Goal: Task Accomplishment & Management: Complete application form

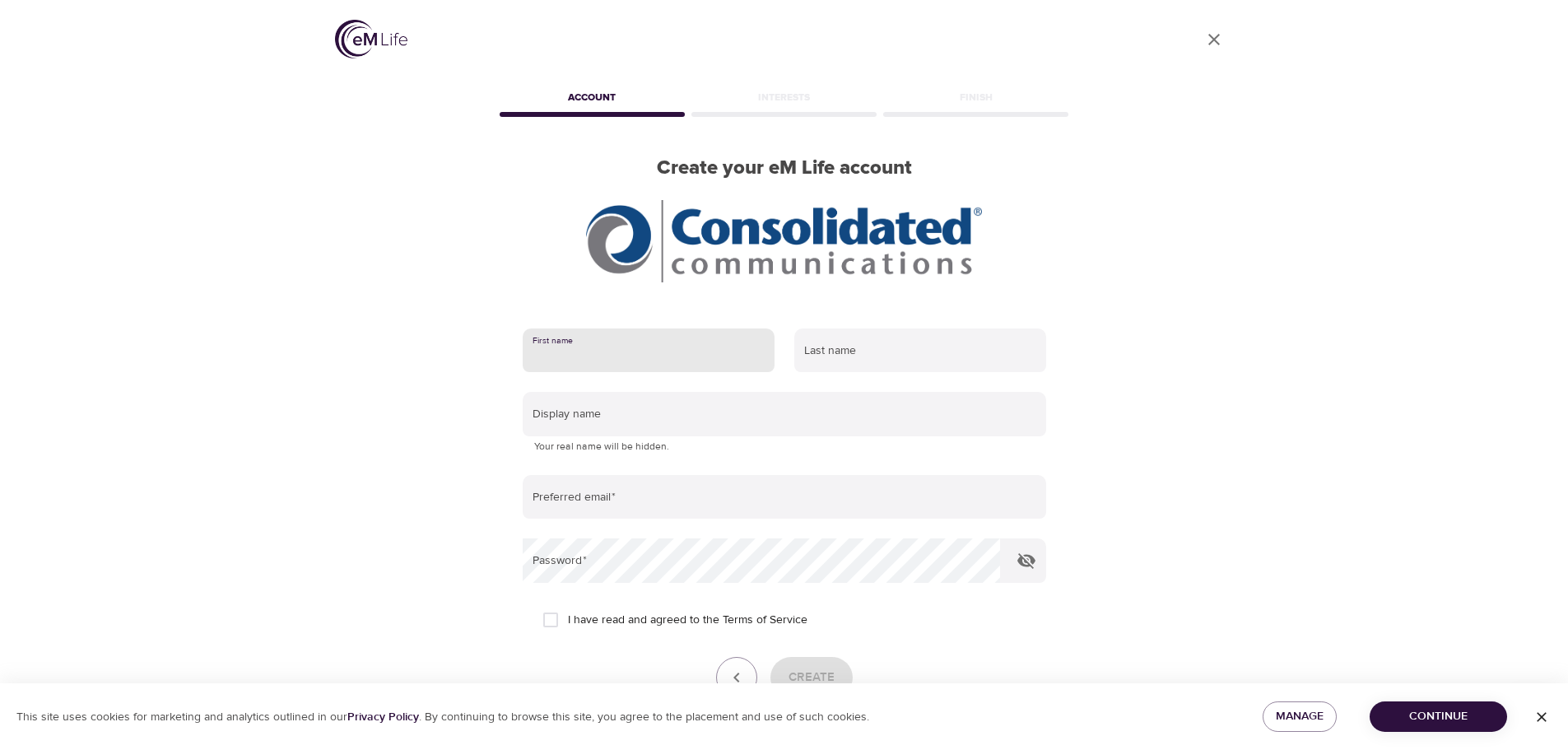
click at [645, 352] on input "text" at bounding box center [648, 351] width 251 height 44
click at [622, 347] on input "text" at bounding box center [648, 351] width 251 height 44
type input "[PERSON_NAME]"
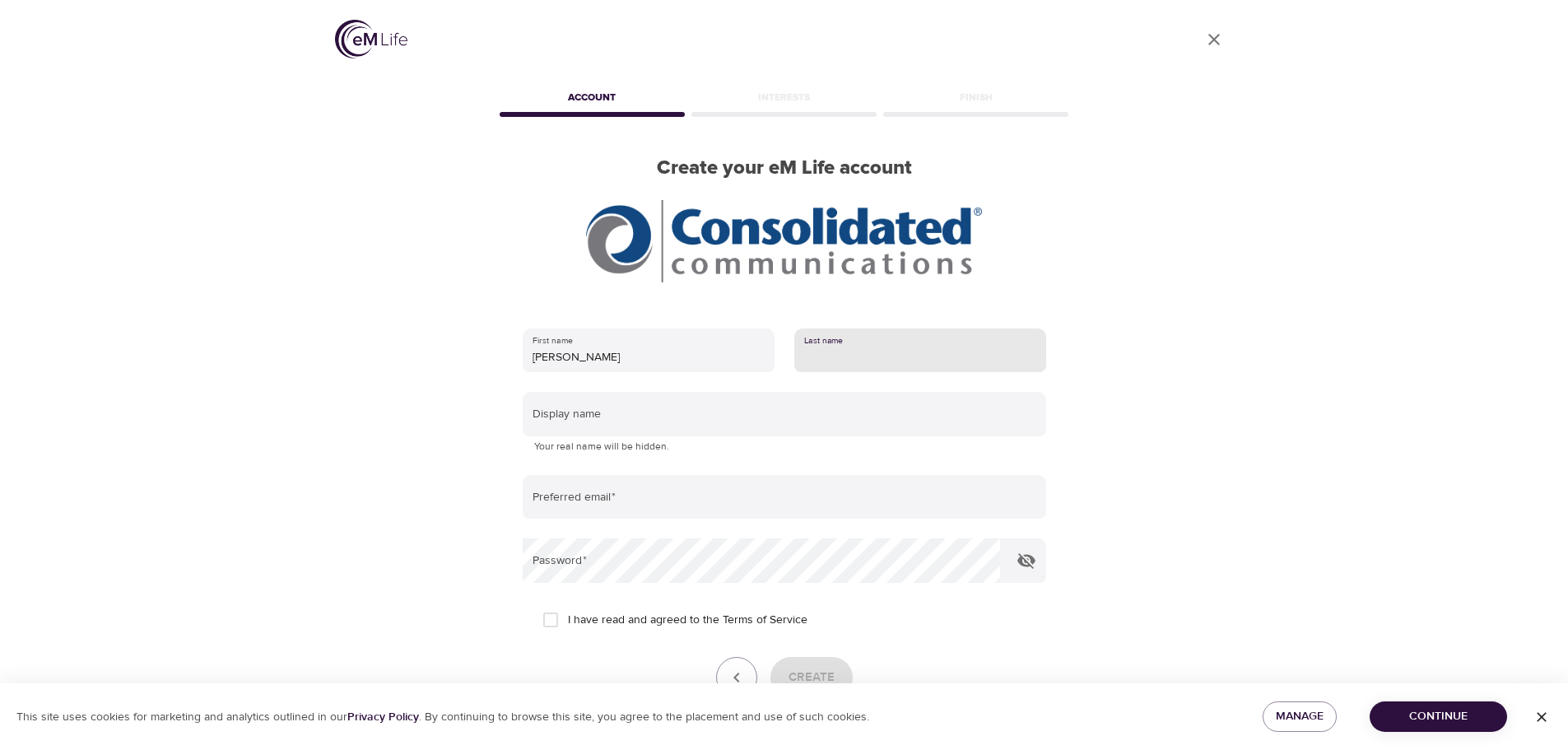
click at [858, 351] on input "text" at bounding box center [919, 351] width 251 height 44
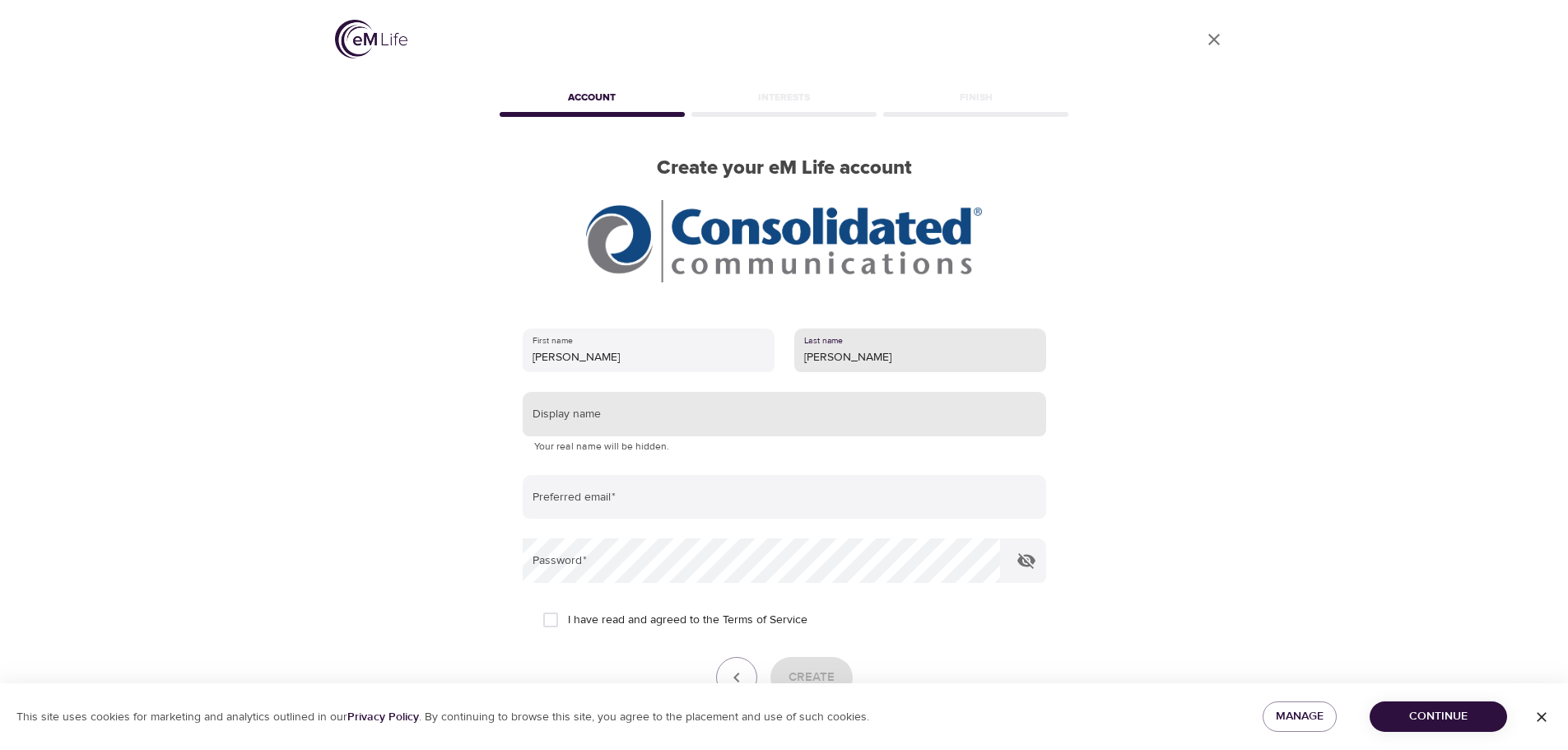
type input "[PERSON_NAME]"
click at [703, 406] on input "text" at bounding box center [784, 414] width 523 height 44
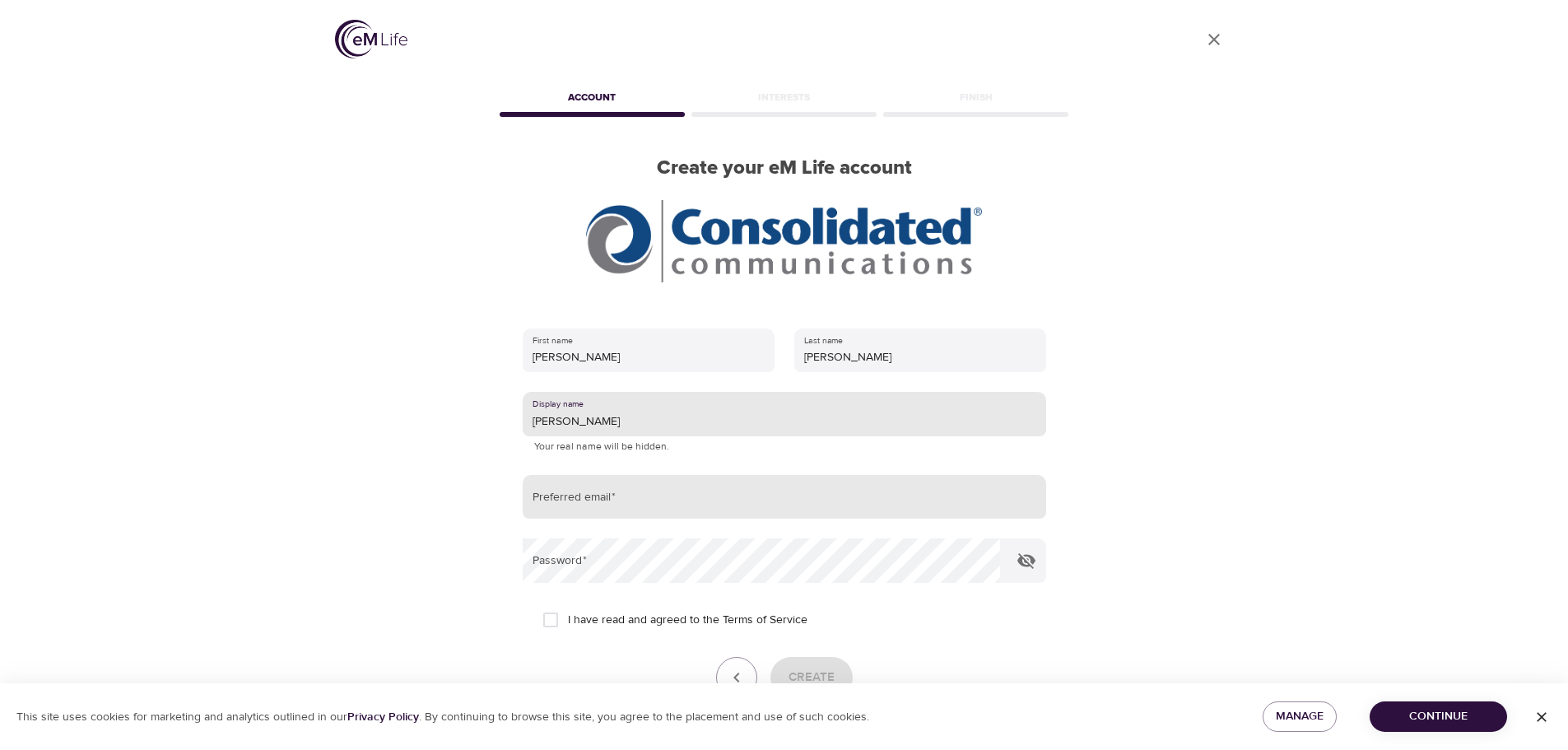
type input "[PERSON_NAME]"
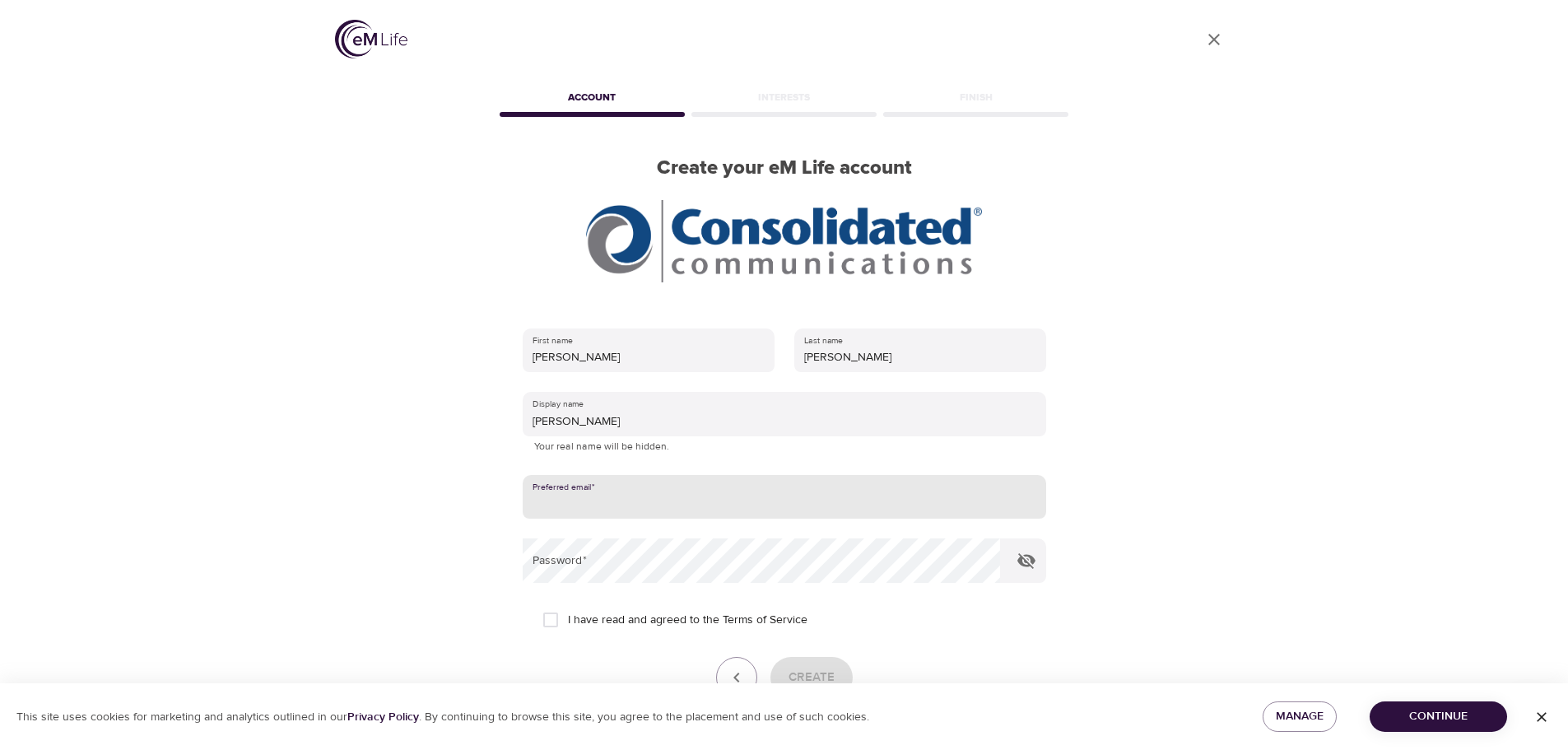
click at [662, 501] on input "email" at bounding box center [784, 498] width 523 height 44
type input "[PERSON_NAME][EMAIL_ADDRESS][PERSON_NAME][DOMAIN_NAME]"
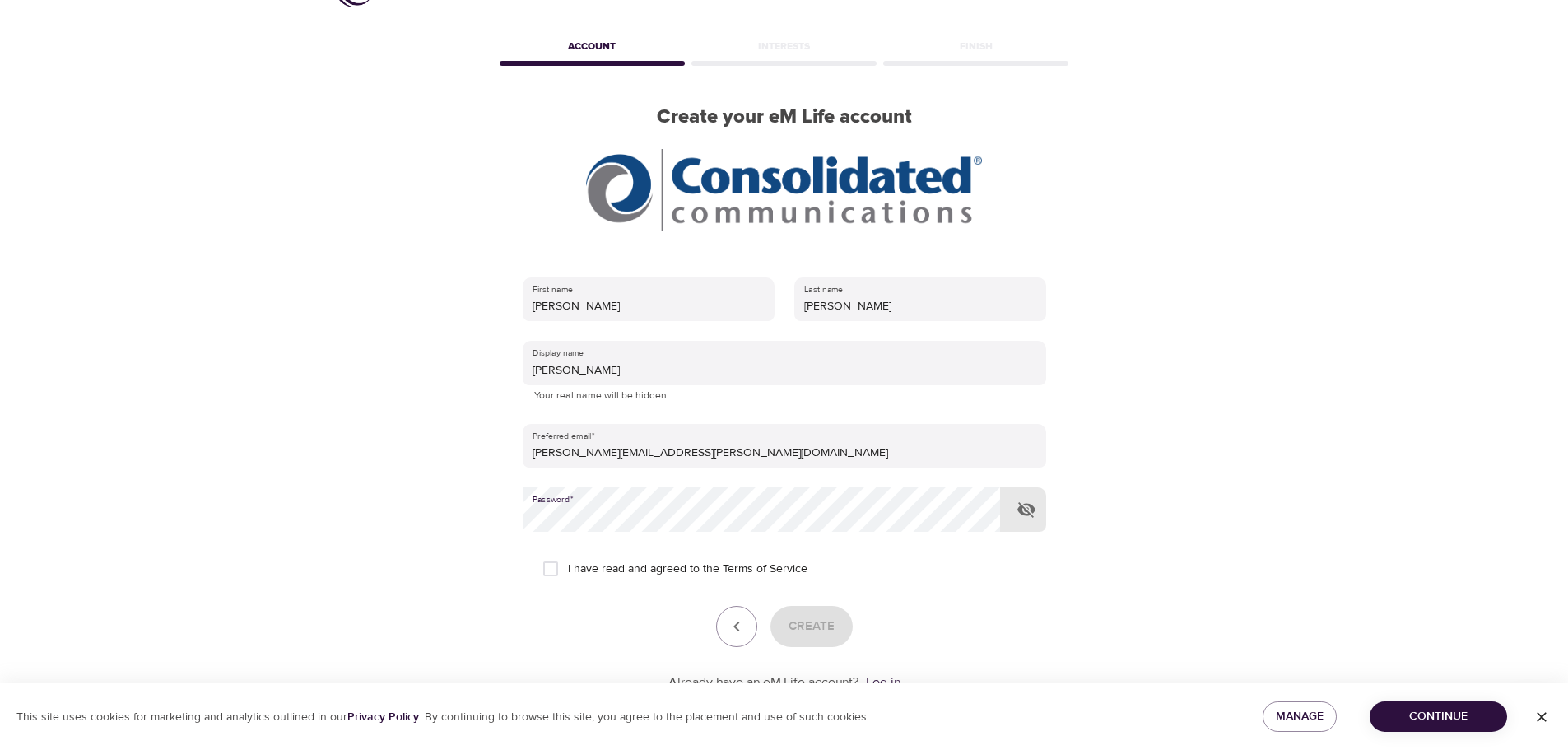
scroll to position [105, 0]
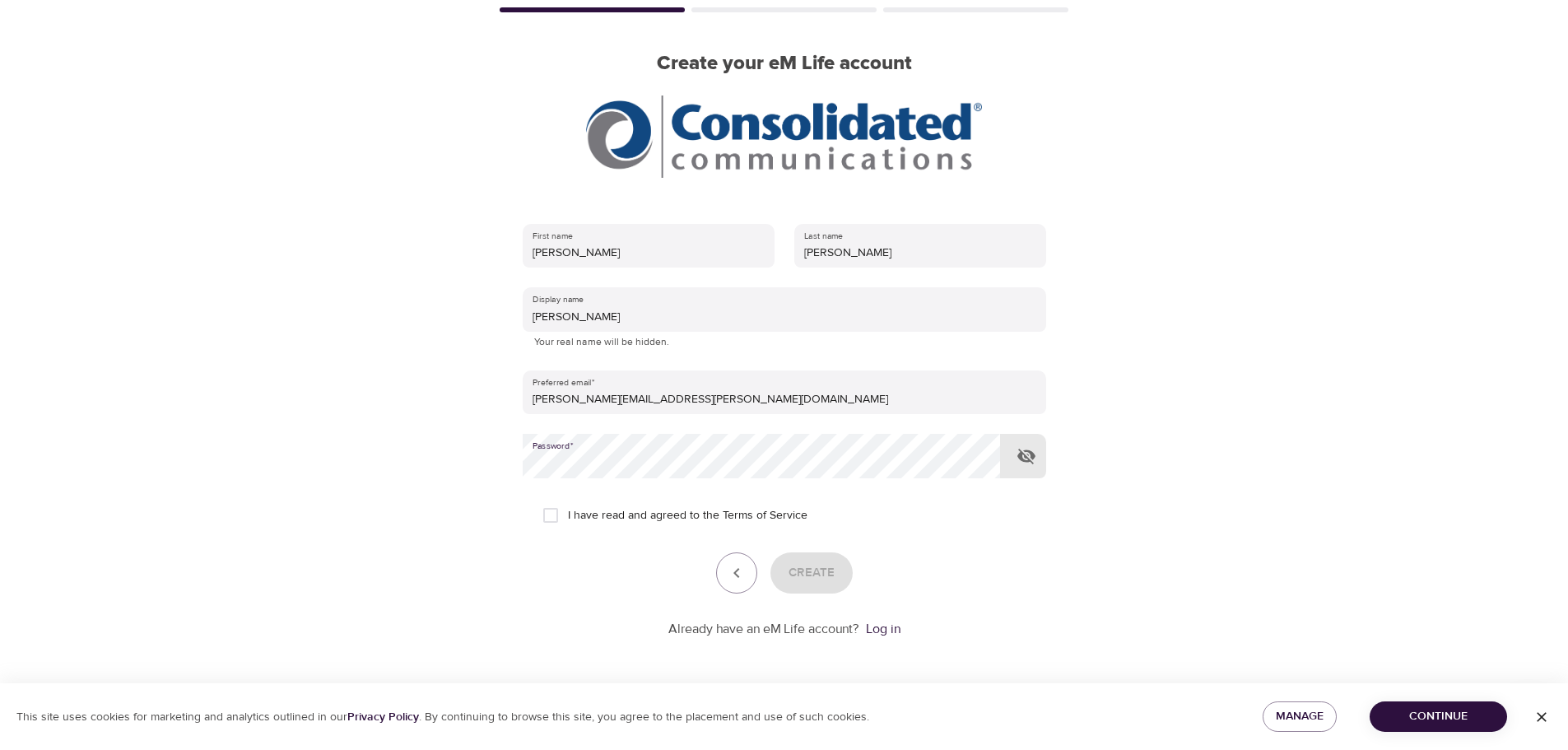
click at [552, 515] on input "I have read and agreed to the Terms of Service" at bounding box center [550, 515] width 35 height 35
checkbox input "true"
click at [814, 564] on span "Create" at bounding box center [811, 573] width 46 height 21
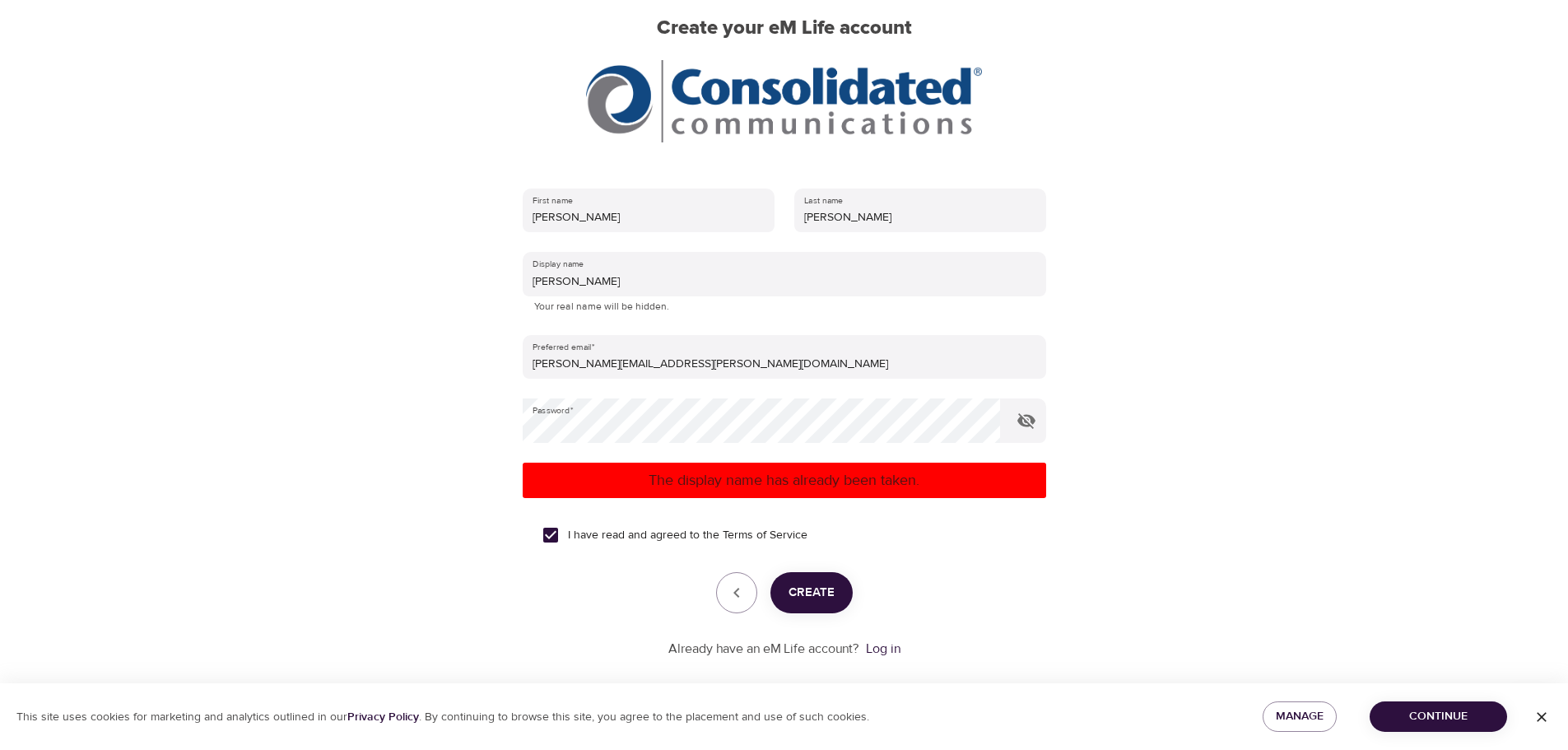
scroll to position [160, 0]
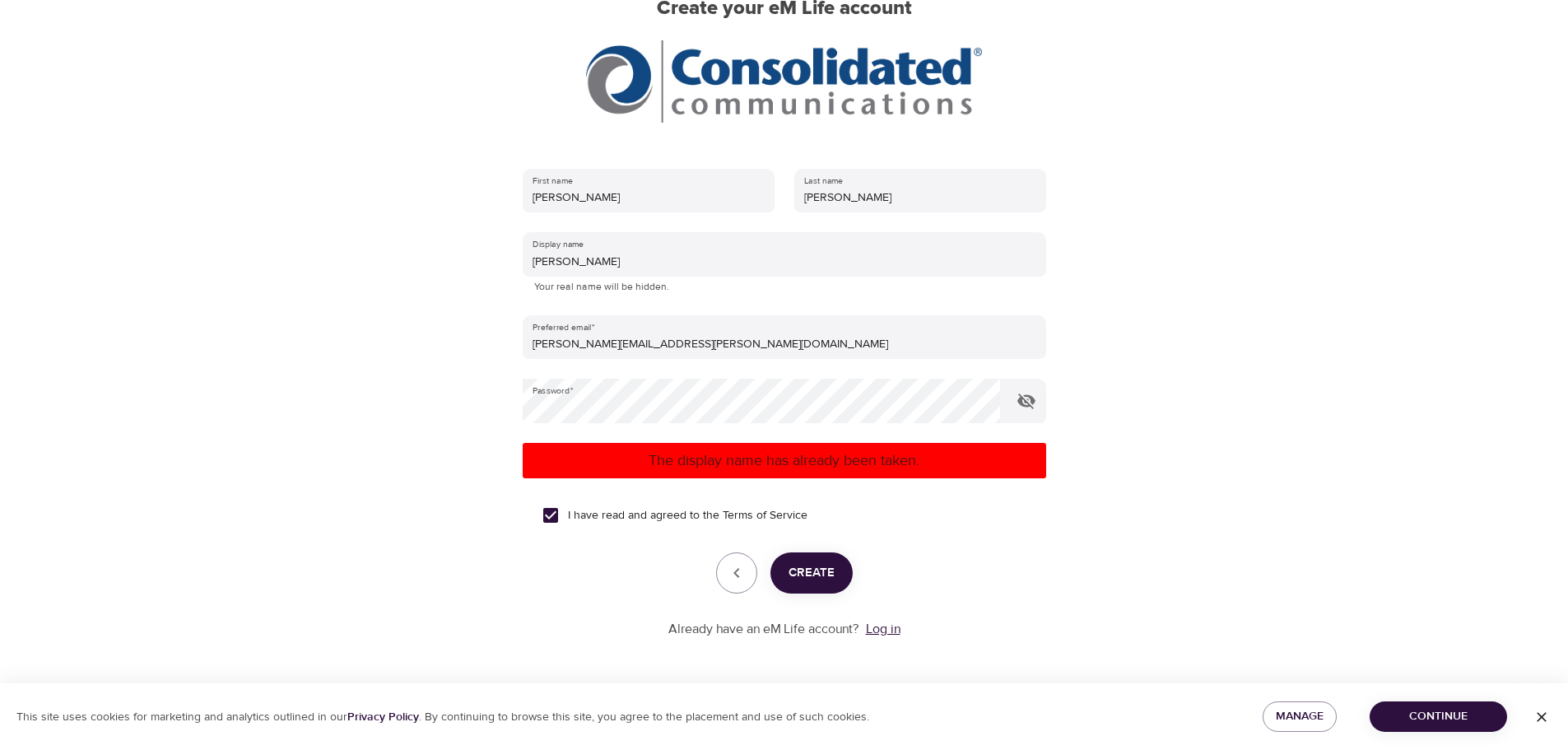
click at [886, 626] on link "Log in" at bounding box center [883, 628] width 35 height 17
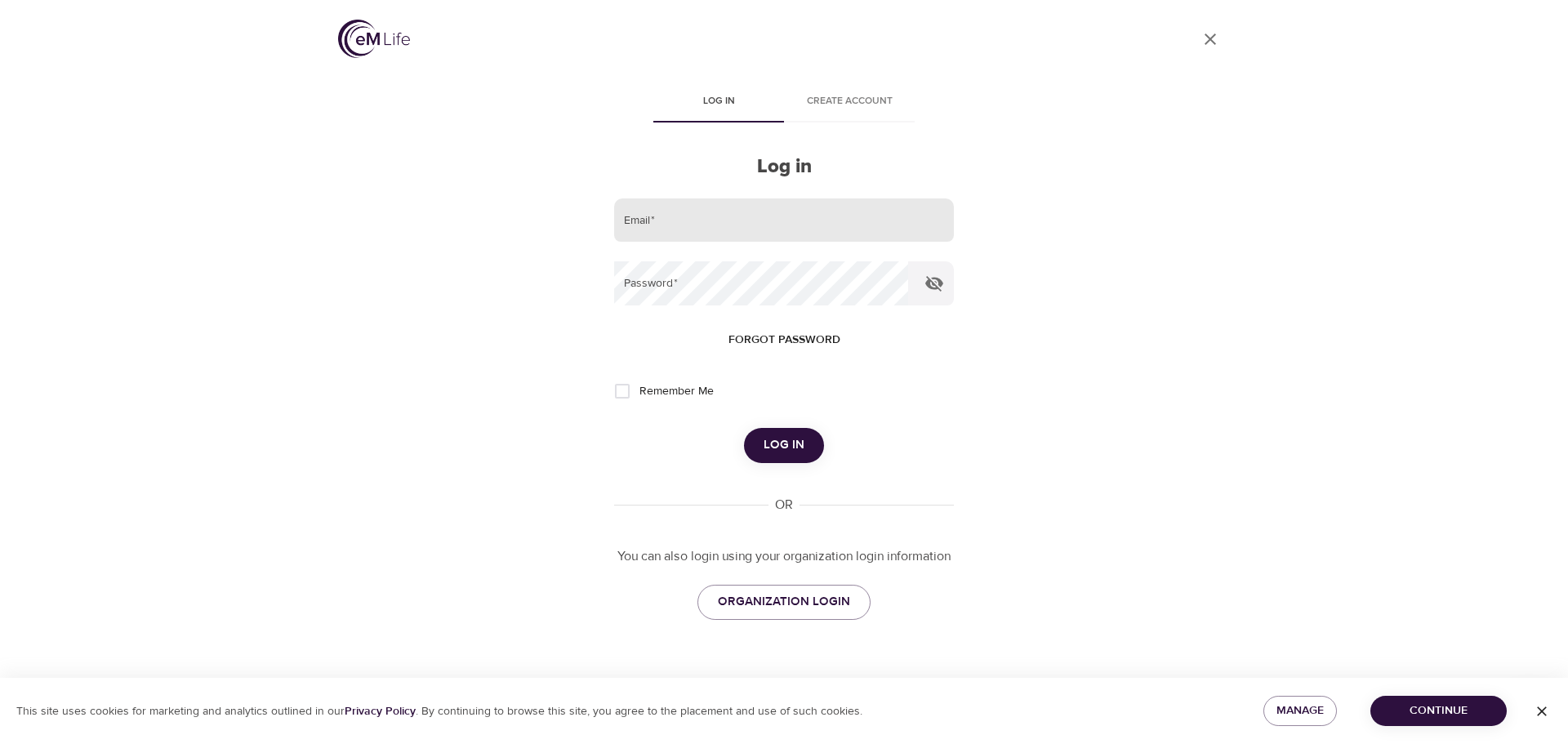
click at [697, 218] on input "email" at bounding box center [784, 220] width 339 height 44
type input "[PERSON_NAME][EMAIL_ADDRESS][PERSON_NAME][DOMAIN_NAME]"
click at [769, 339] on span "Forgot password" at bounding box center [784, 339] width 112 height 20
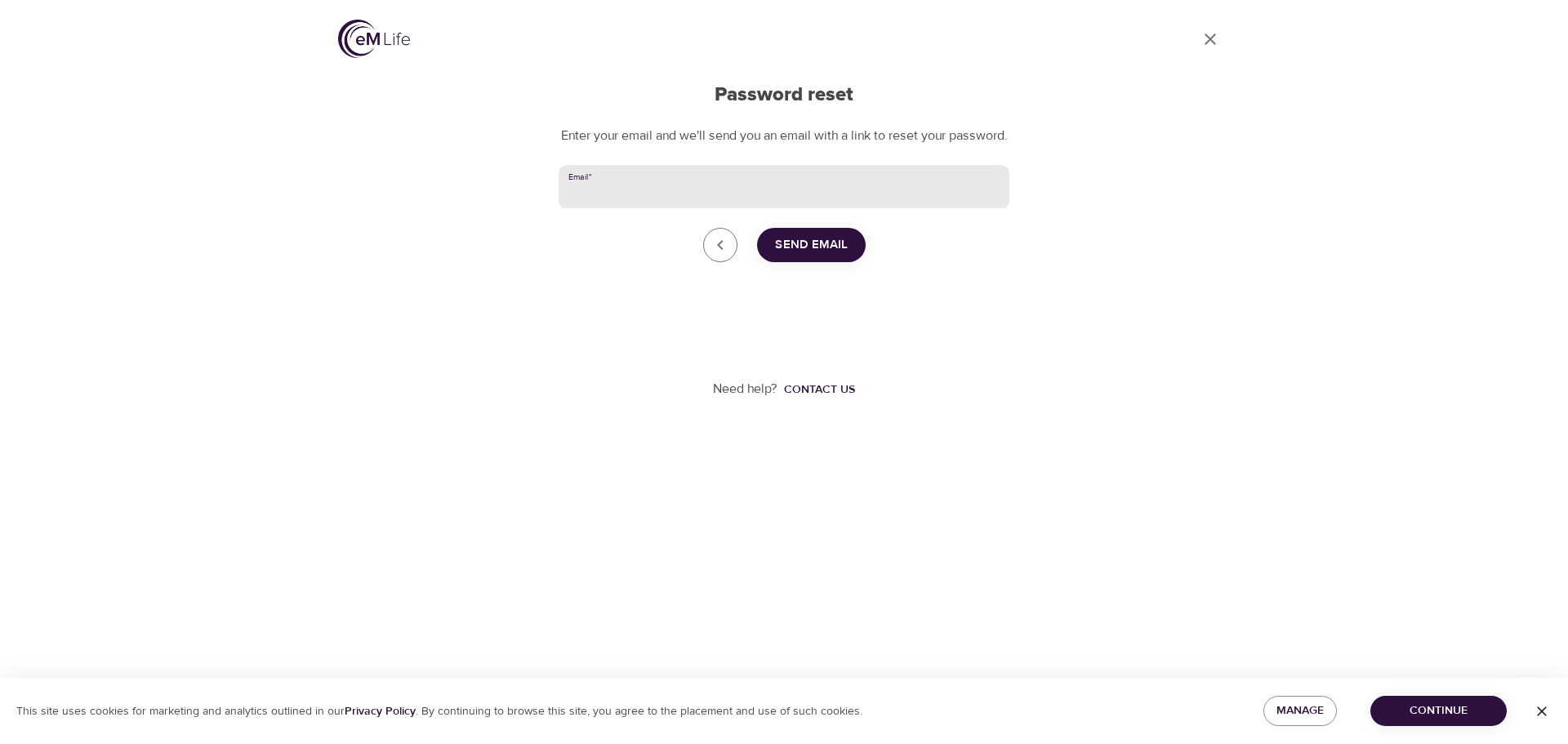
click at [636, 197] on input "Email   *" at bounding box center [784, 187] width 450 height 44
drag, startPoint x: 636, startPoint y: 197, endPoint x: 903, endPoint y: 314, distance: 291.5
click at [903, 314] on div "Need help? Contact us" at bounding box center [784, 390] width 450 height 215
click at [617, 191] on input "Email   *" at bounding box center [784, 187] width 450 height 44
type input "[PERSON_NAME][EMAIL_ADDRESS][PERSON_NAME][DOMAIN_NAME]"
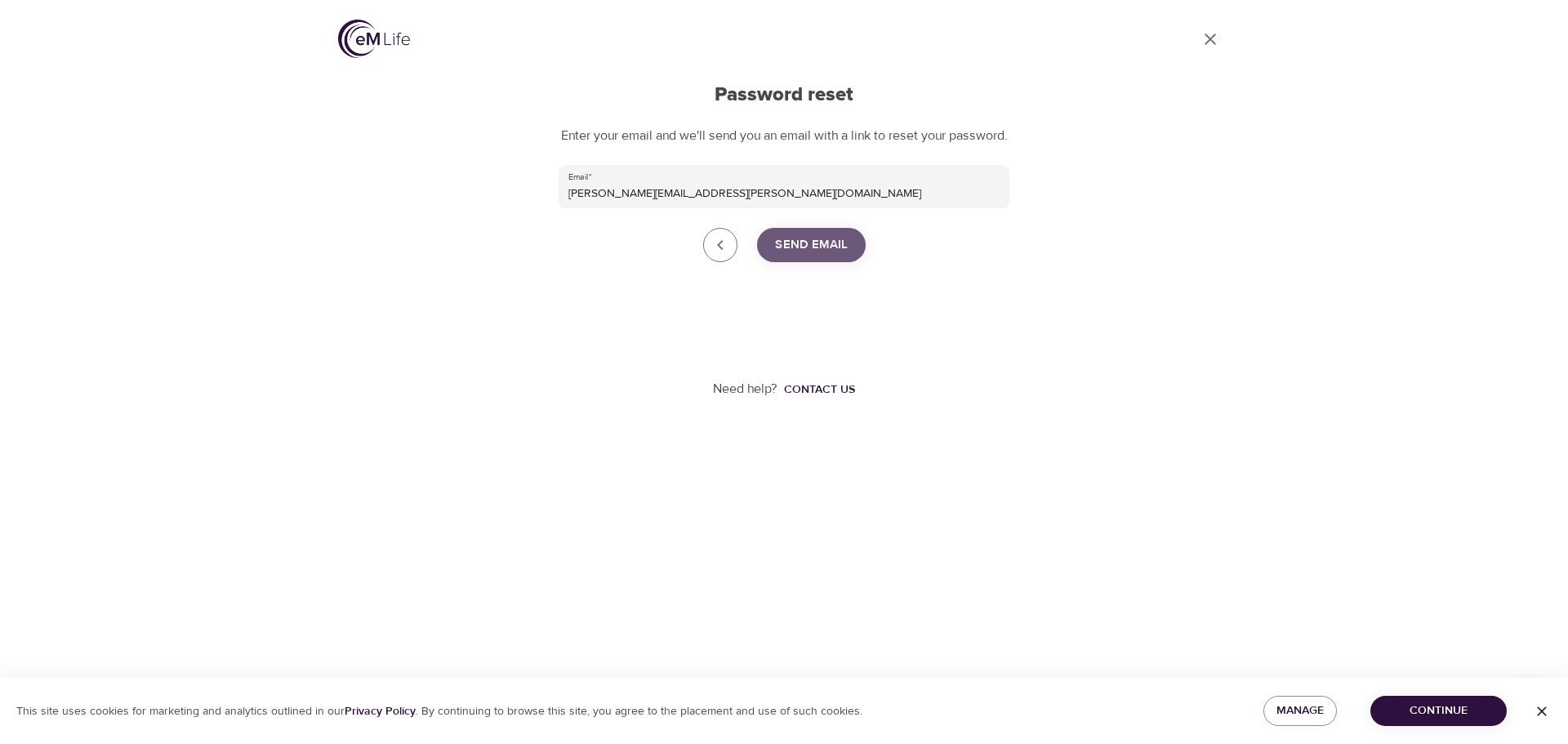
click at [822, 256] on span "Send Email" at bounding box center [811, 245] width 72 height 21
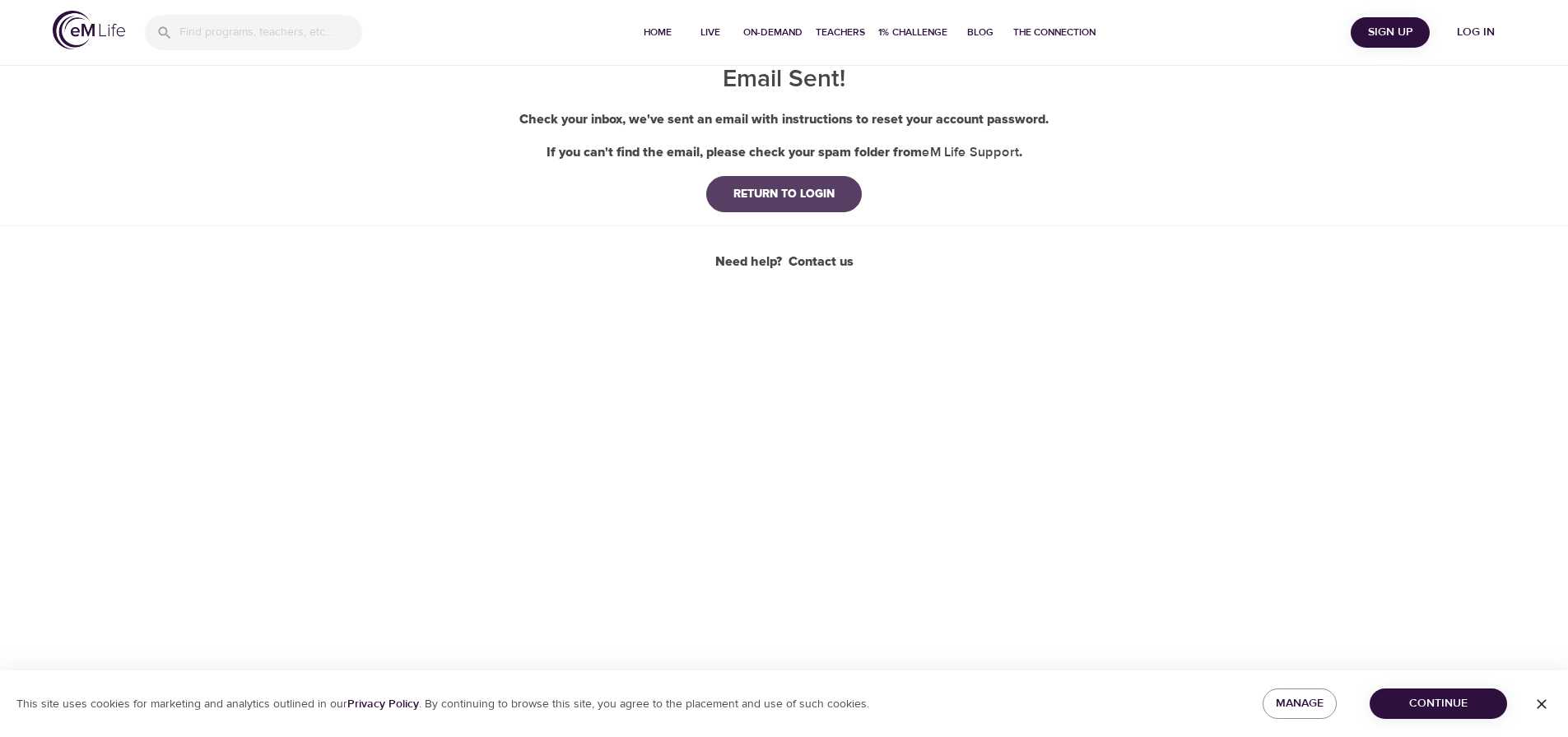
click at [797, 184] on button "RETURN TO LOGIN" at bounding box center [784, 194] width 155 height 36
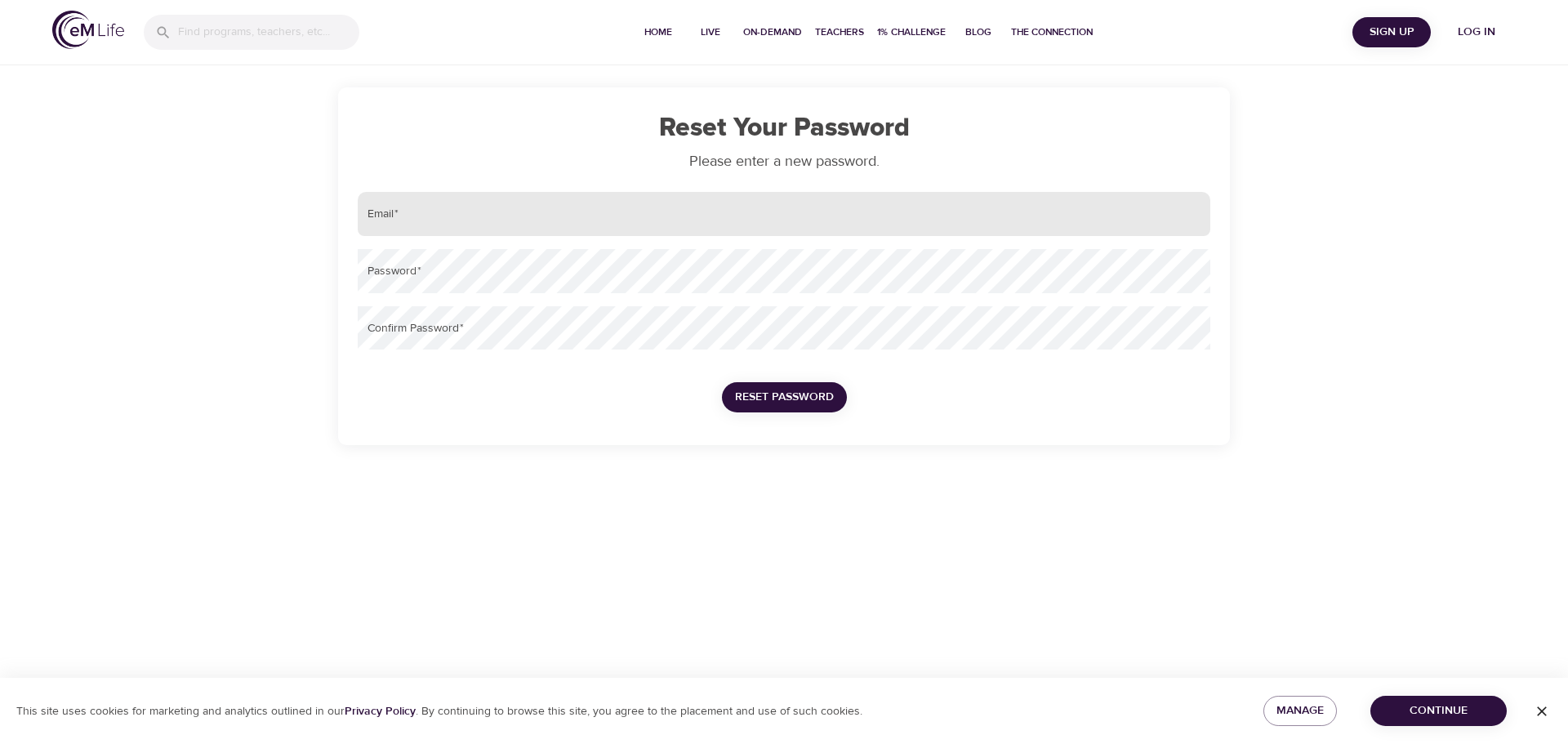
click at [518, 216] on input "email" at bounding box center [784, 214] width 852 height 44
type input "[PERSON_NAME][EMAIL_ADDRESS][PERSON_NAME][DOMAIN_NAME]"
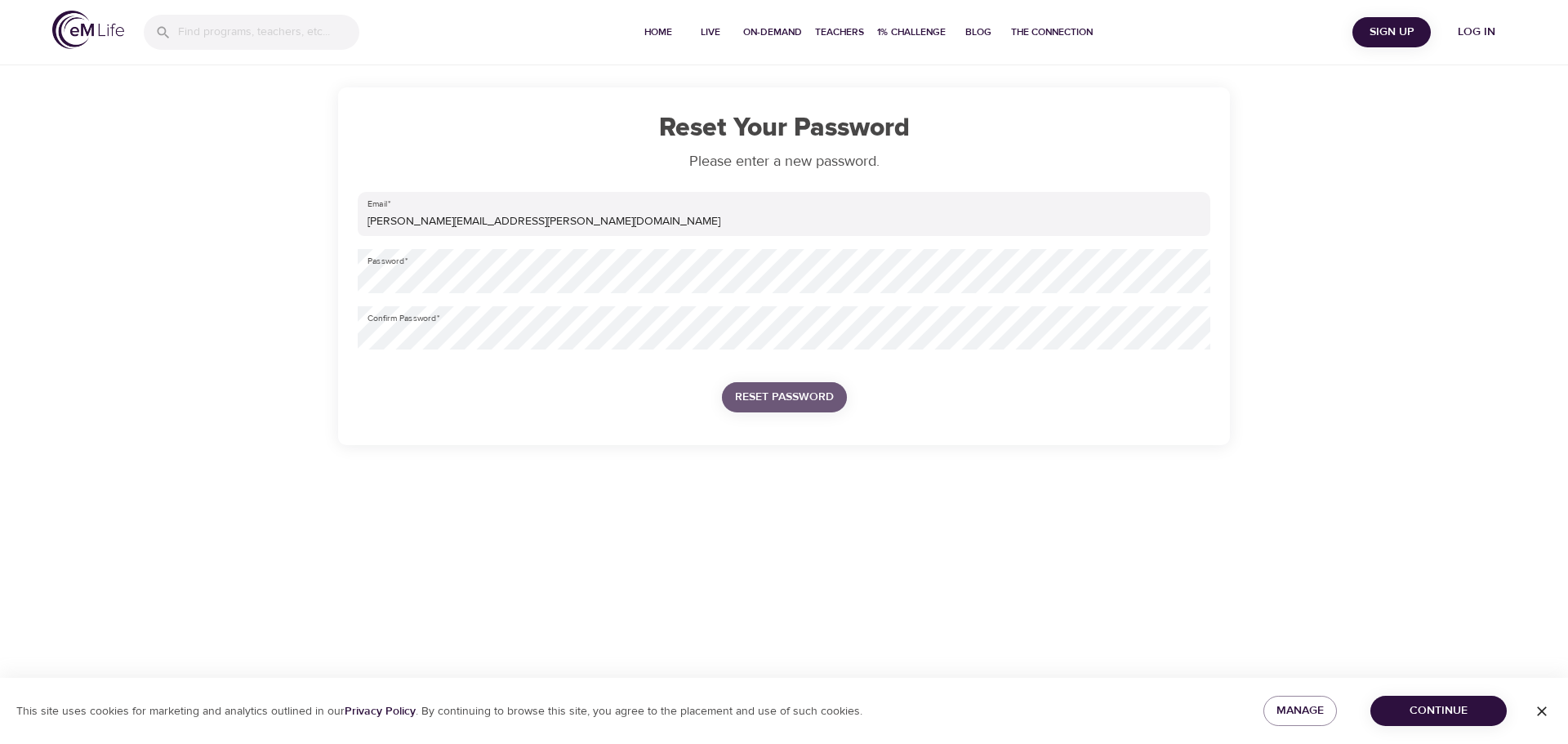
click at [783, 394] on span "Reset Password" at bounding box center [784, 397] width 99 height 20
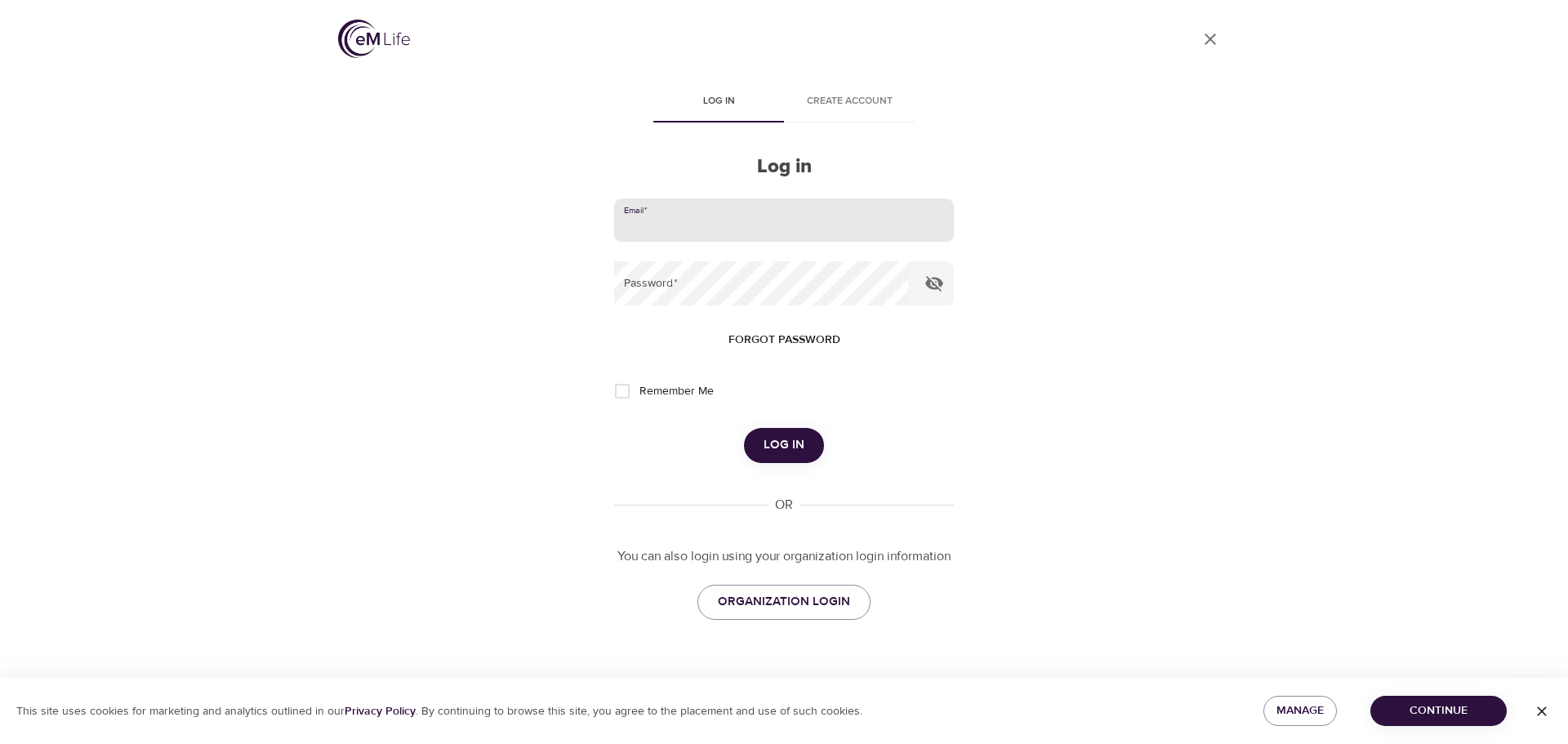
click at [711, 220] on input "email" at bounding box center [784, 220] width 339 height 44
type input "[PERSON_NAME][EMAIL_ADDRESS][PERSON_NAME][DOMAIN_NAME]"
click at [786, 442] on span "Log in" at bounding box center [784, 445] width 41 height 21
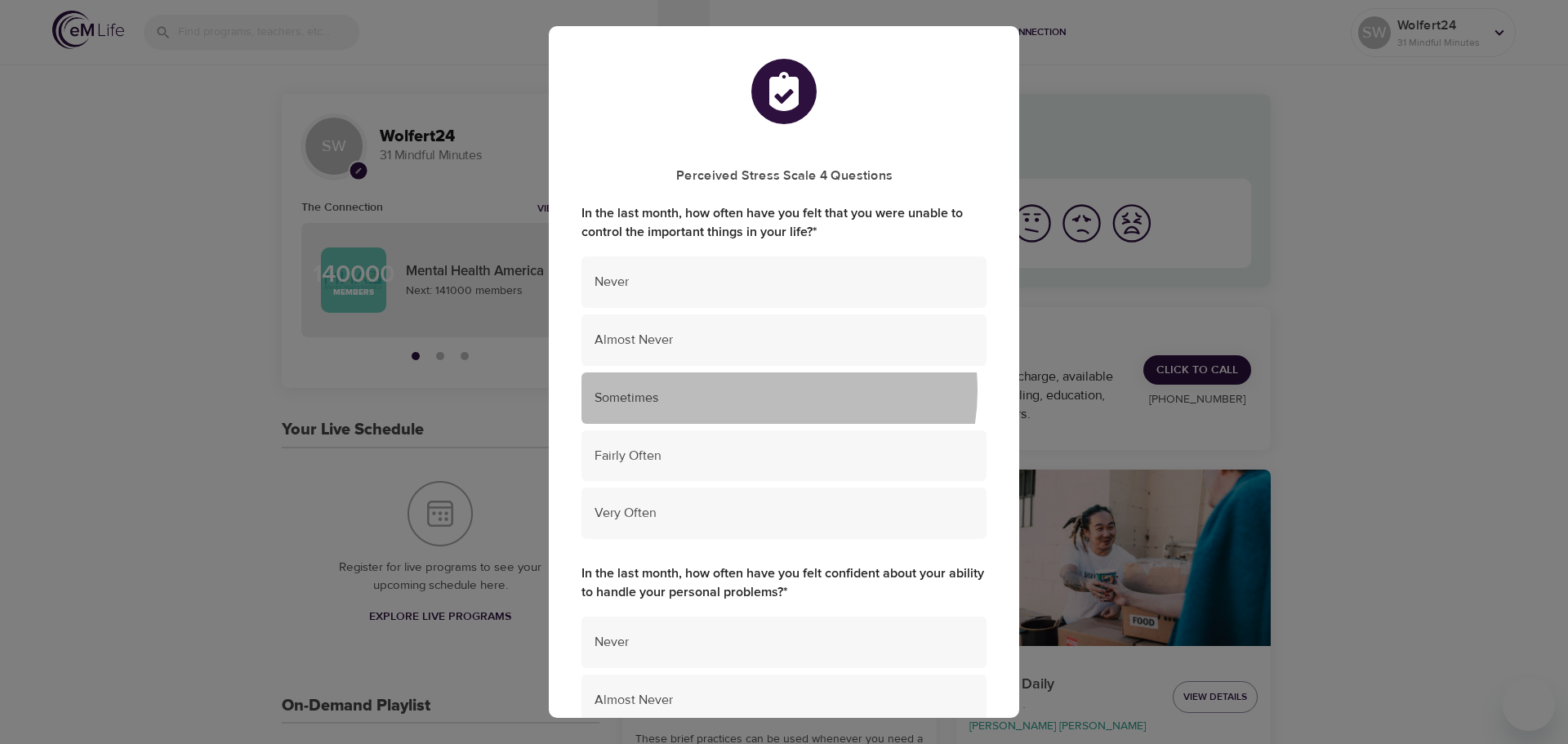
click at [766, 391] on span "Sometimes" at bounding box center [784, 398] width 379 height 19
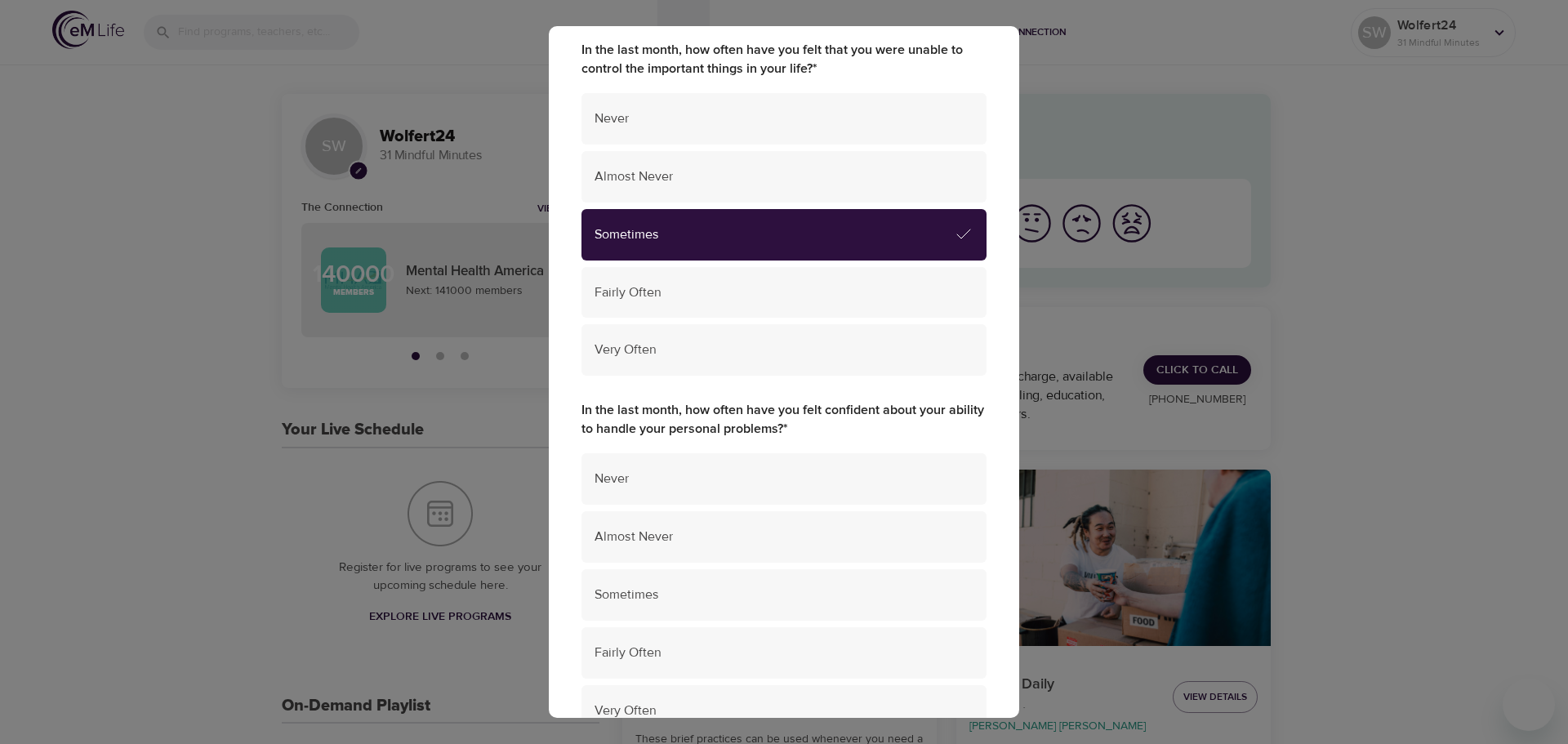
scroll to position [245, 0]
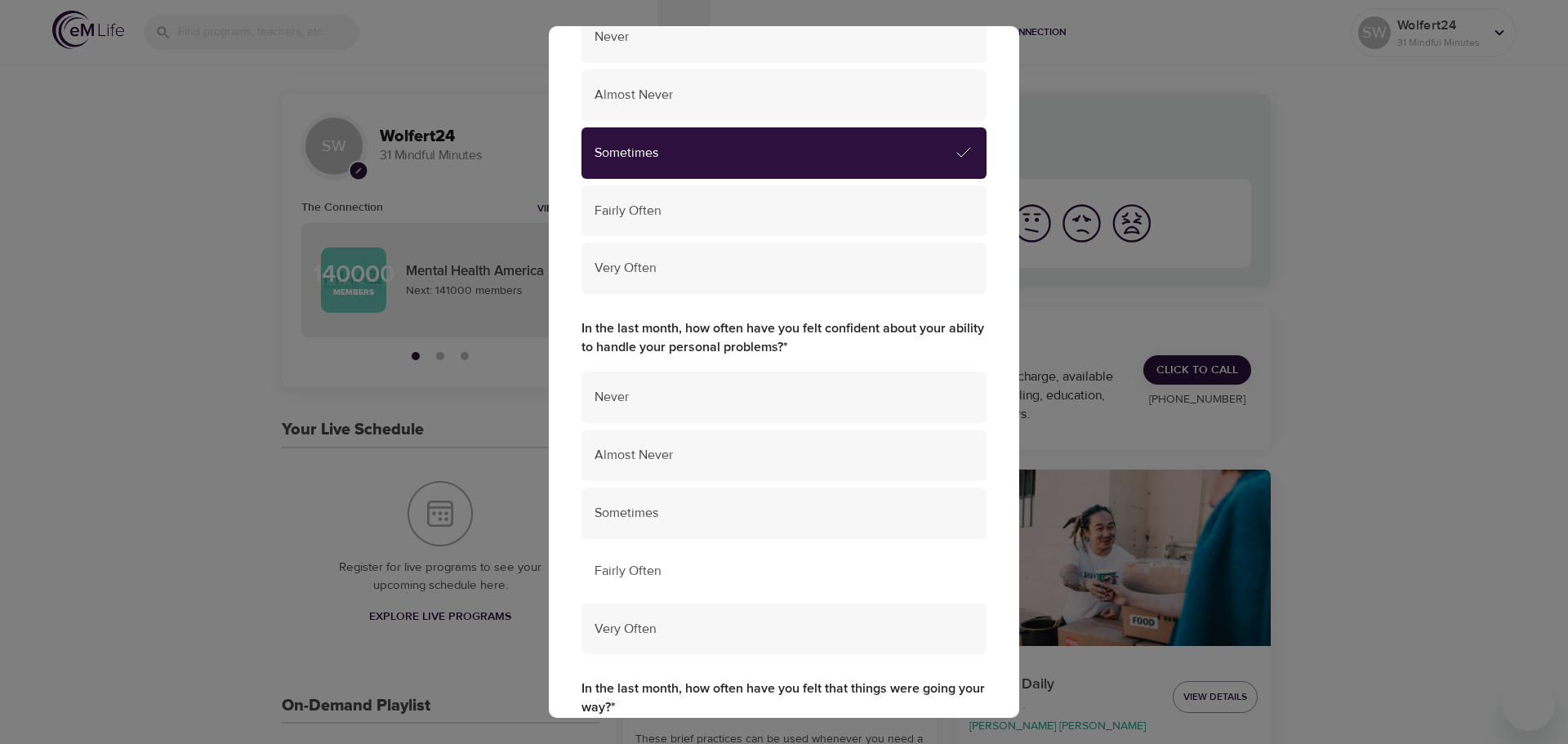
click at [843, 560] on div "Fairly Often" at bounding box center [784, 571] width 405 height 51
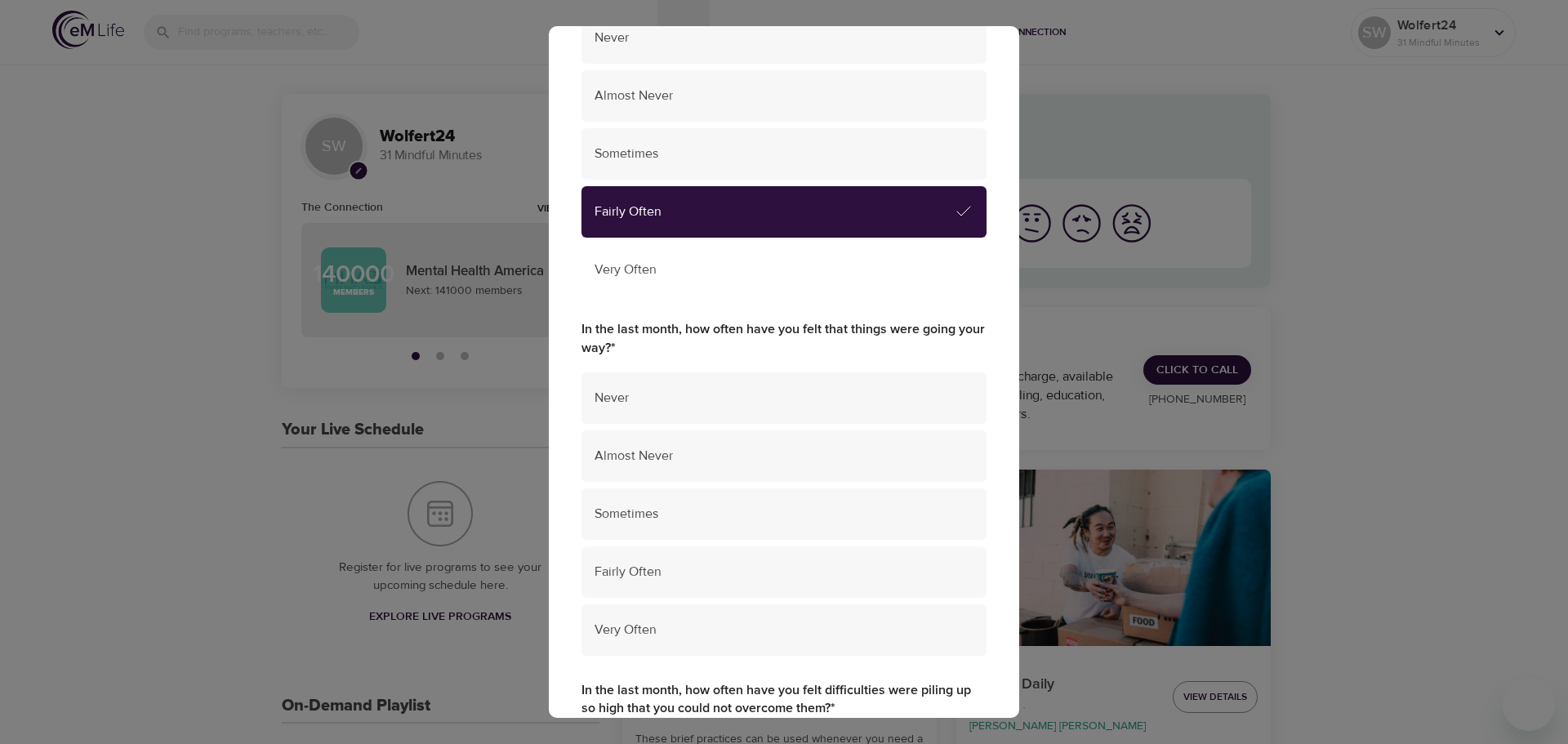
scroll to position [653, 0]
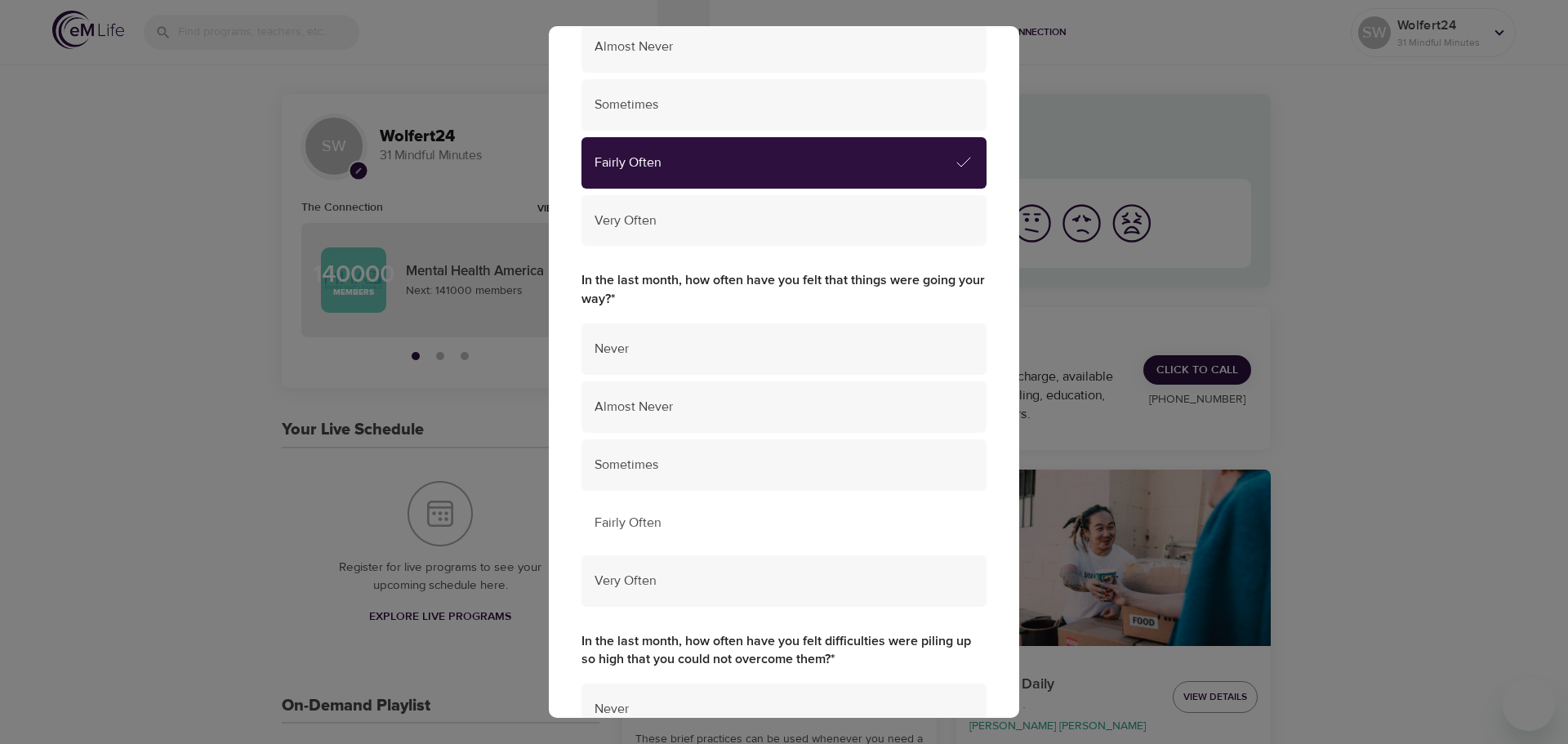
click at [815, 527] on span "Fairly Often" at bounding box center [784, 523] width 379 height 19
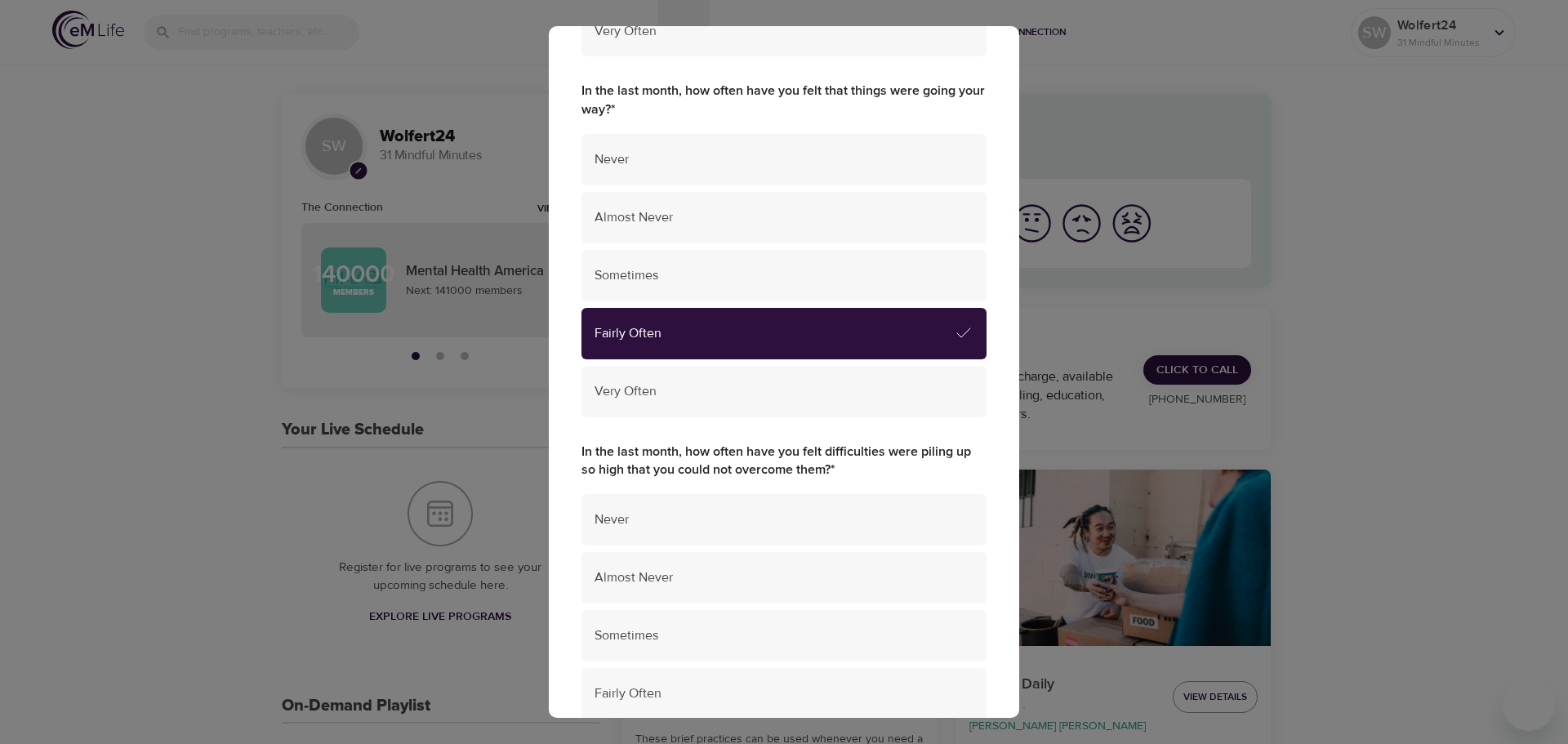
scroll to position [898, 0]
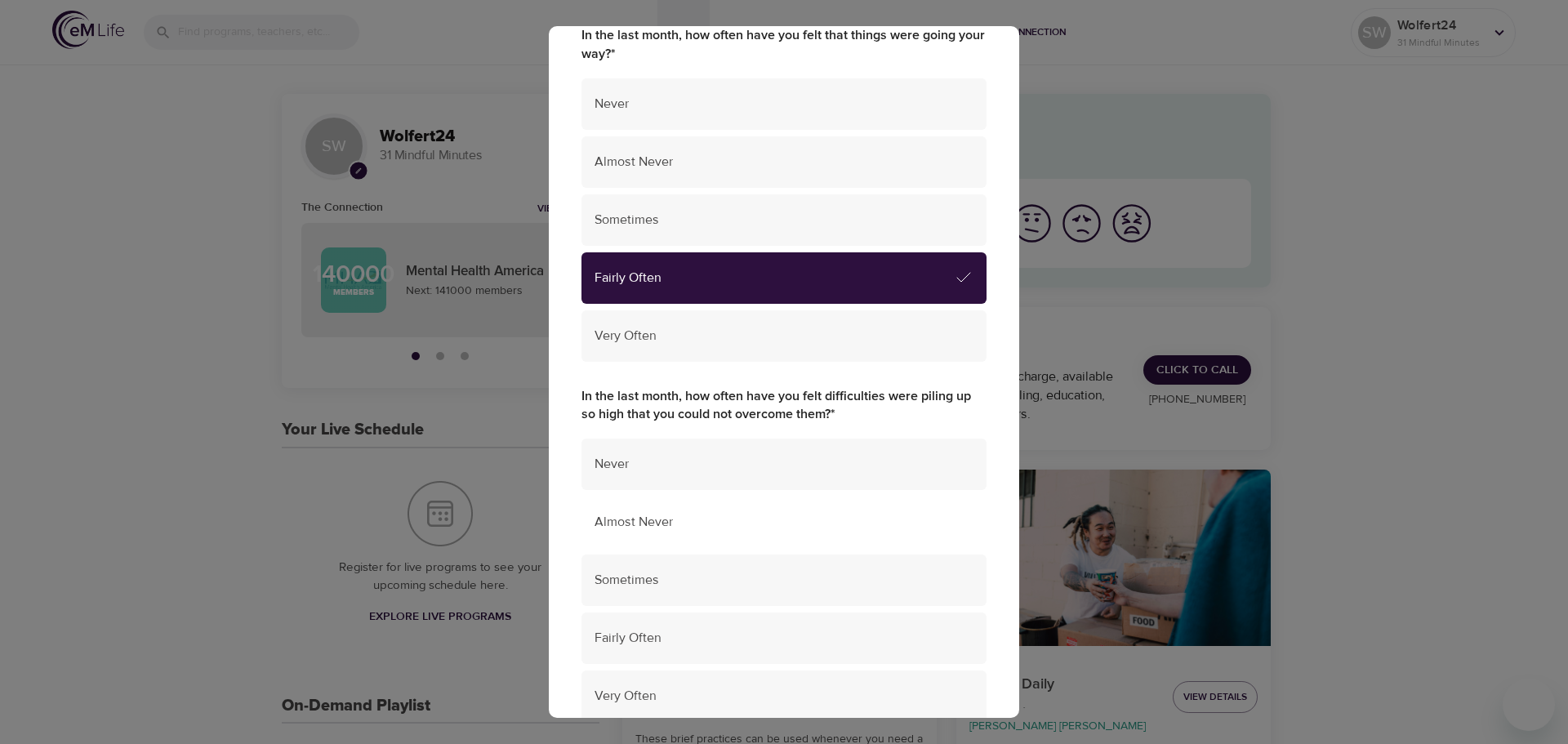
click at [779, 519] on span "Almost Never" at bounding box center [784, 522] width 379 height 19
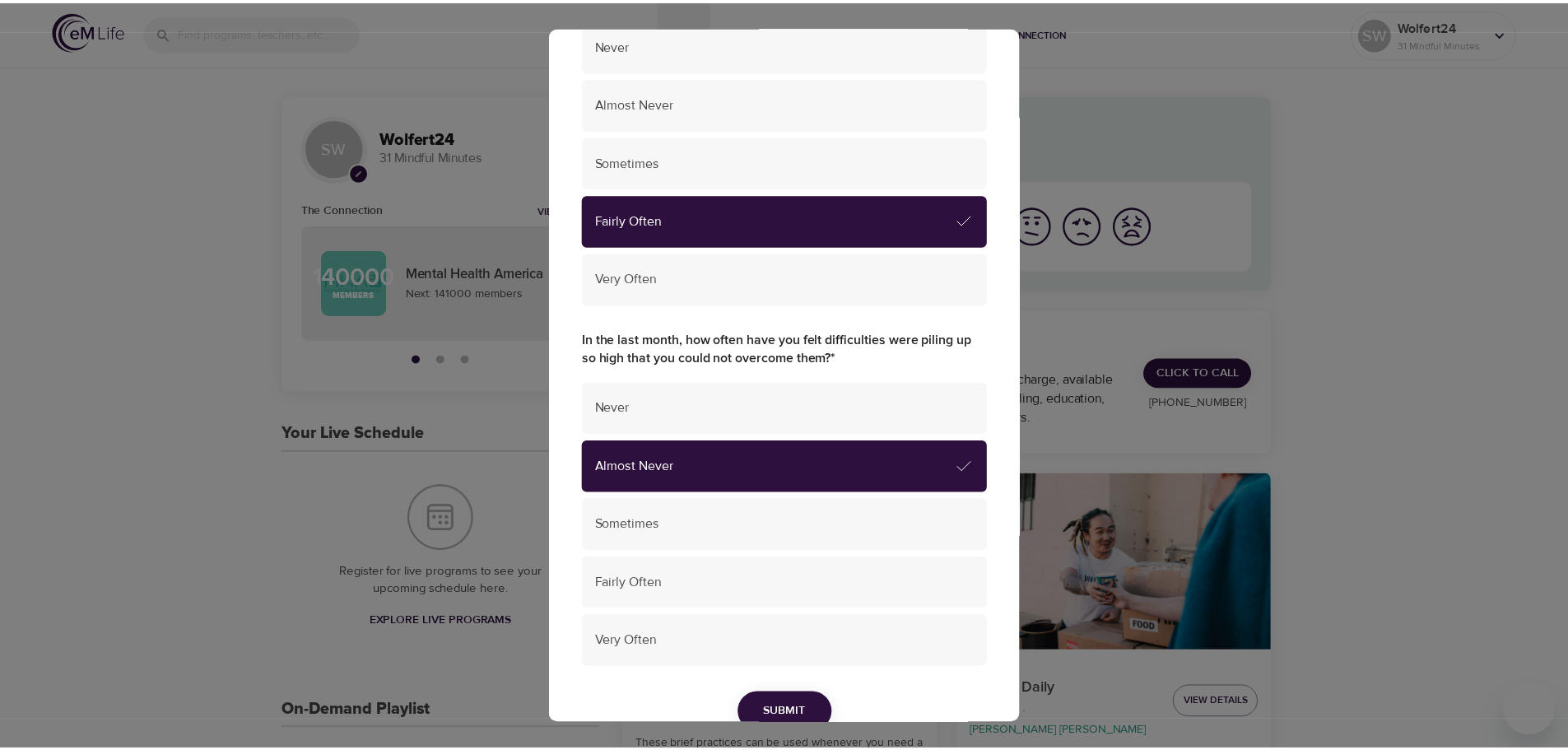
scroll to position [1046, 0]
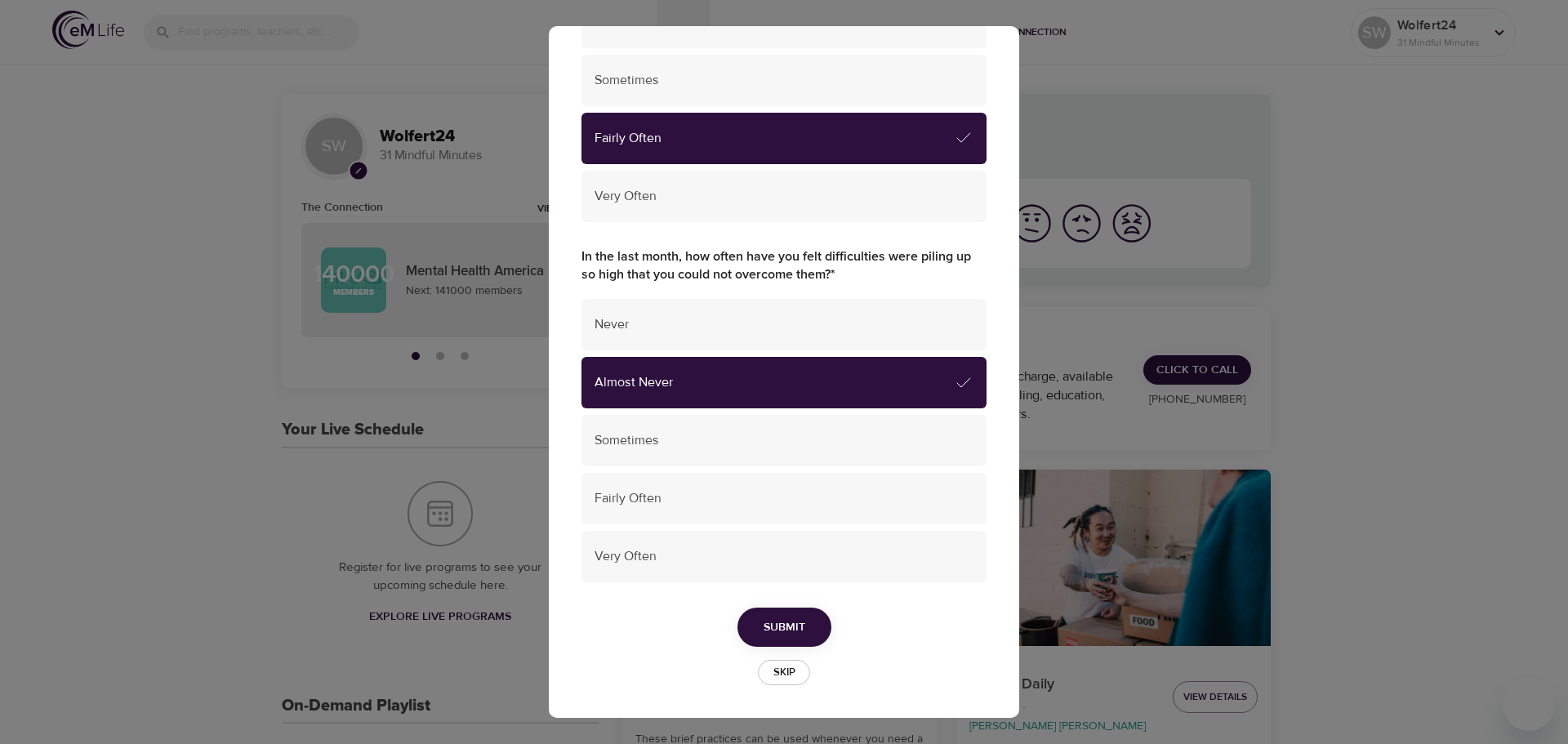
click at [784, 621] on span "Submit" at bounding box center [784, 627] width 41 height 20
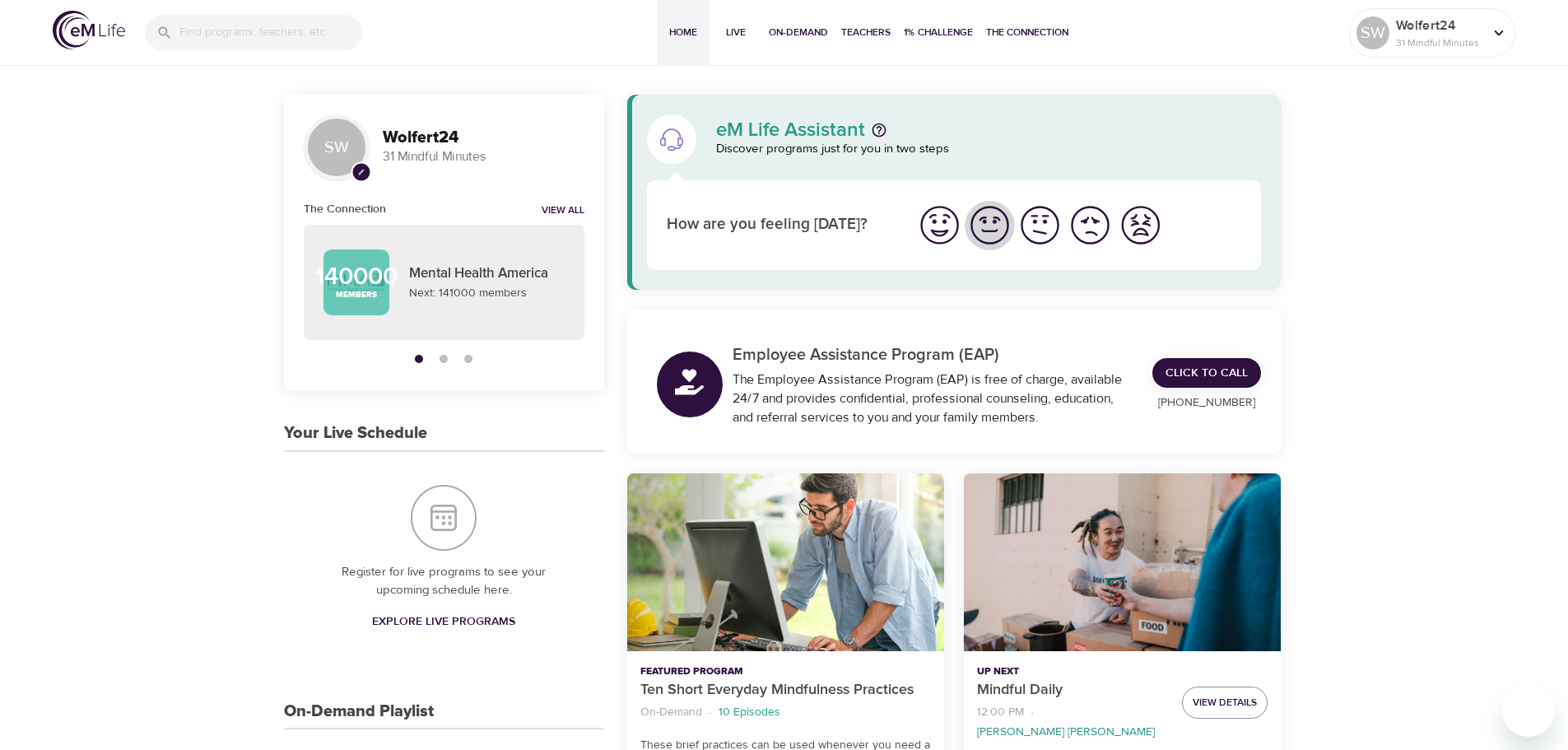
click at [991, 220] on img "I'm feeling good" at bounding box center [989, 225] width 45 height 45
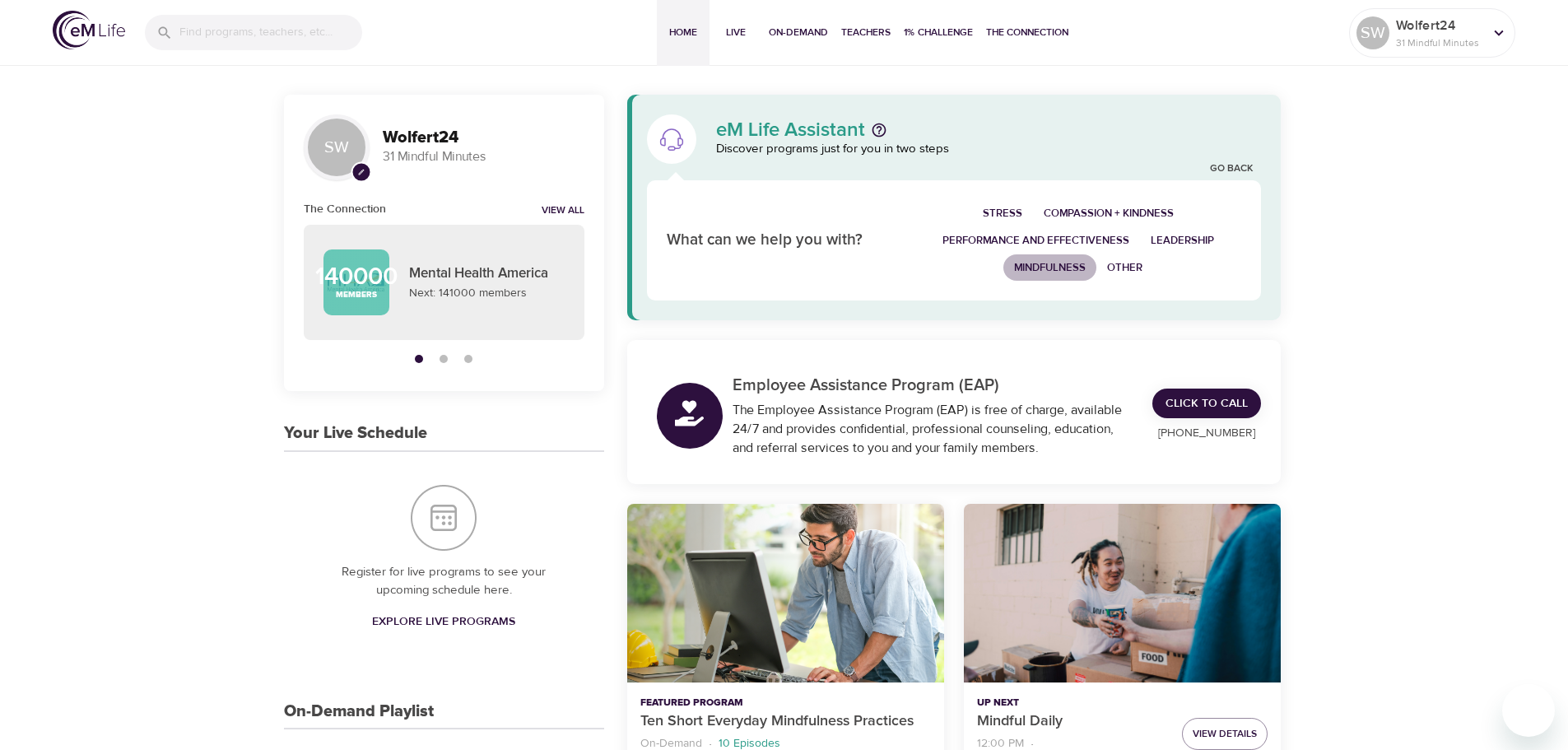
click at [1055, 265] on span "Mindfulness" at bounding box center [1049, 267] width 72 height 19
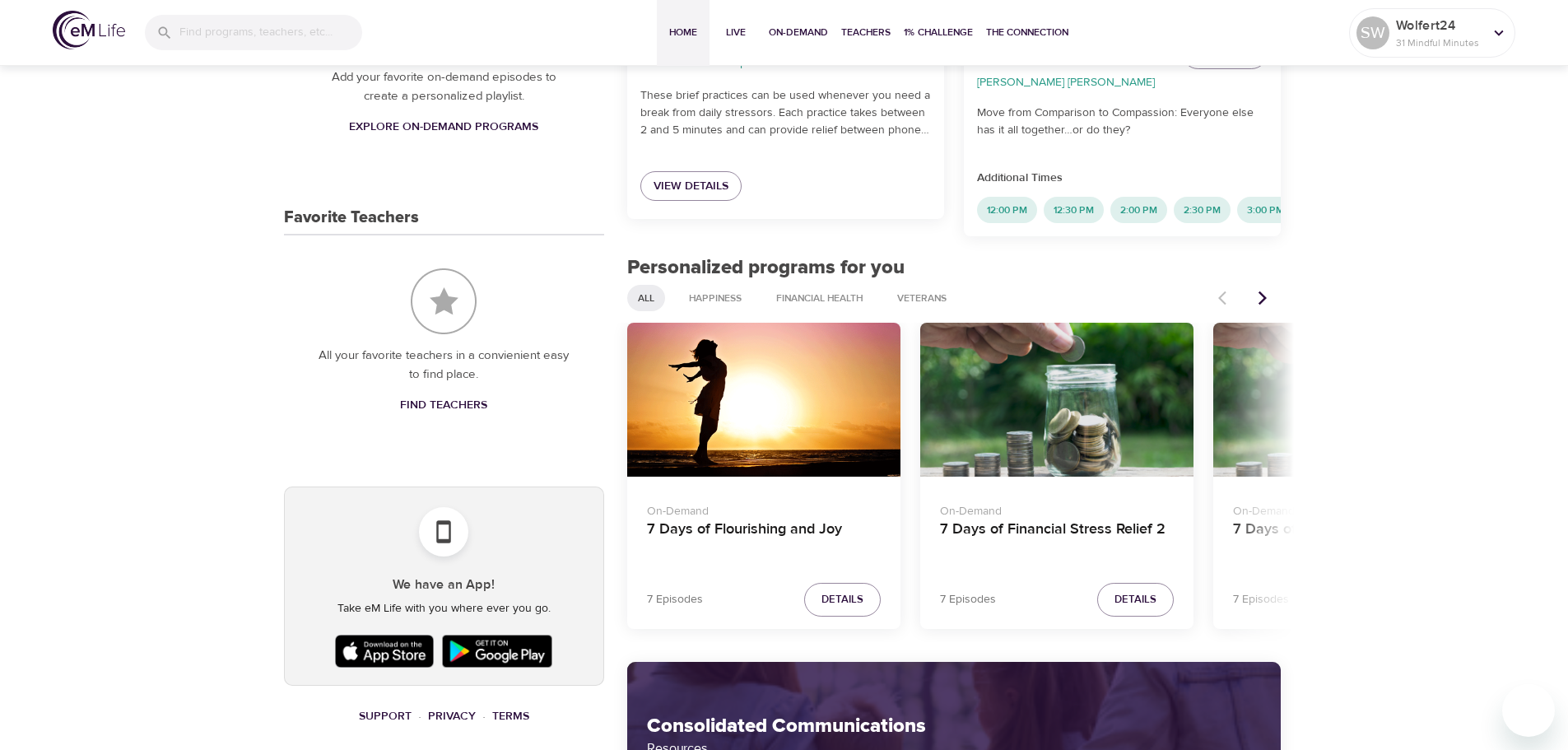
scroll to position [750, 0]
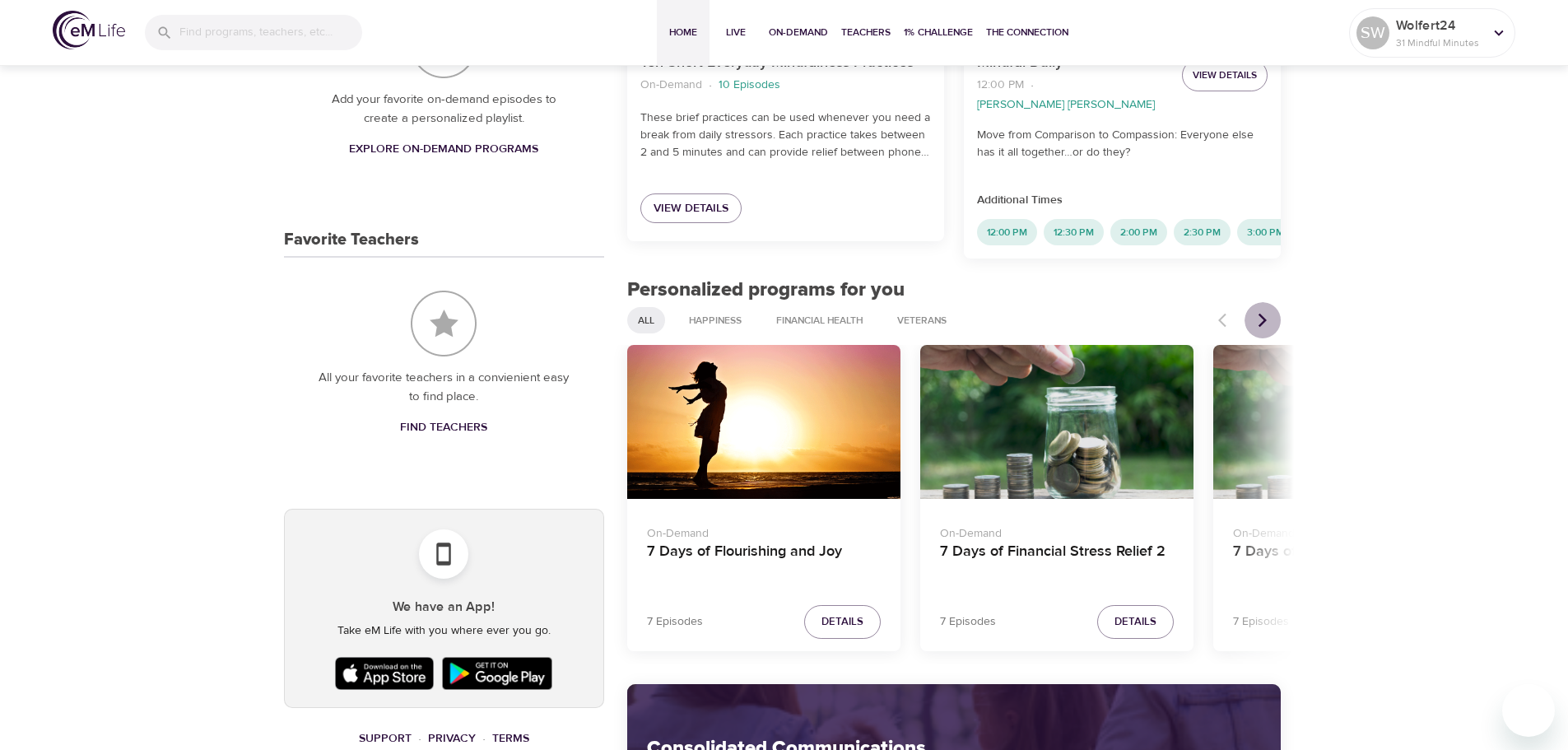
click at [1264, 314] on icon "Next items" at bounding box center [1262, 321] width 8 height 14
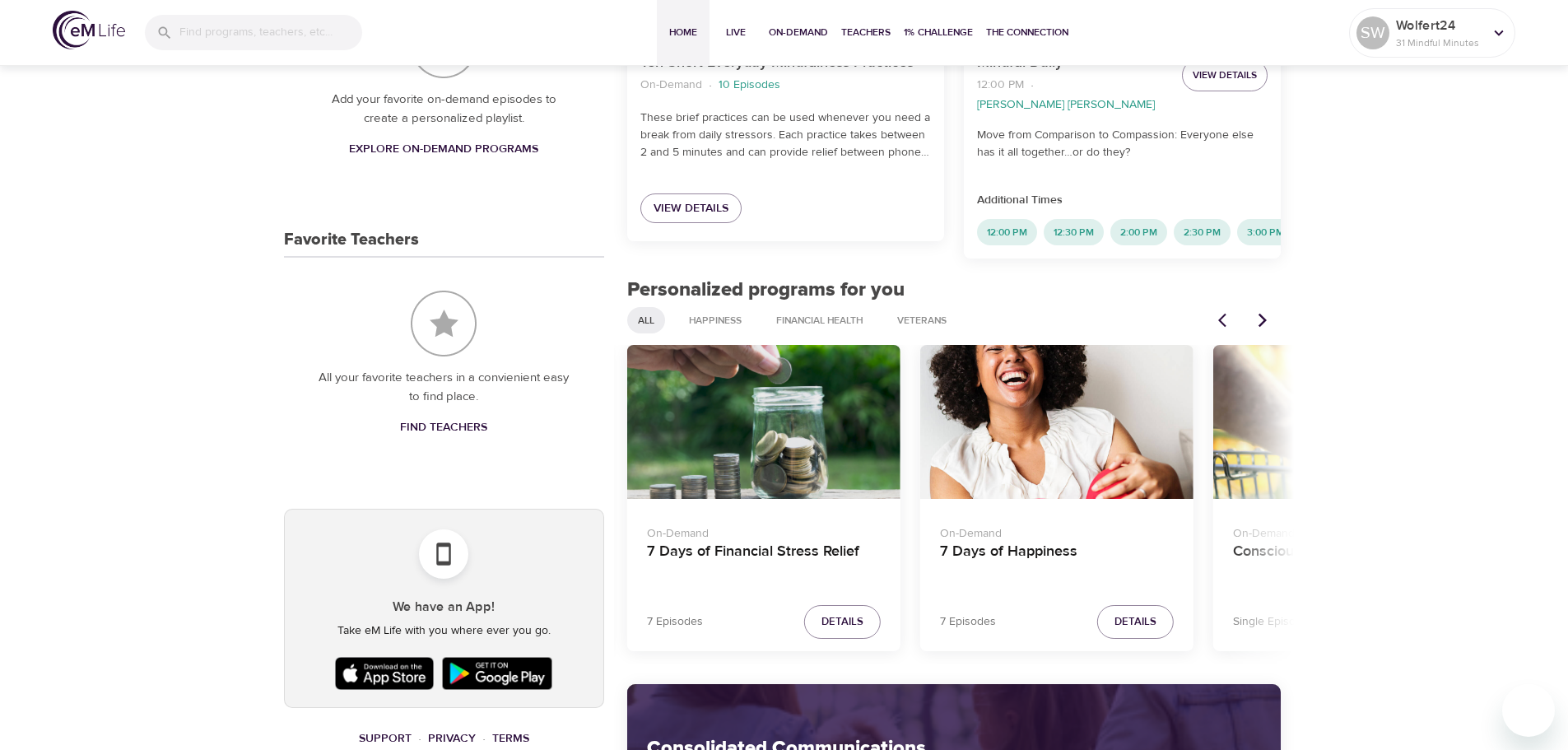
click at [1268, 313] on icon "Next items" at bounding box center [1262, 320] width 17 height 17
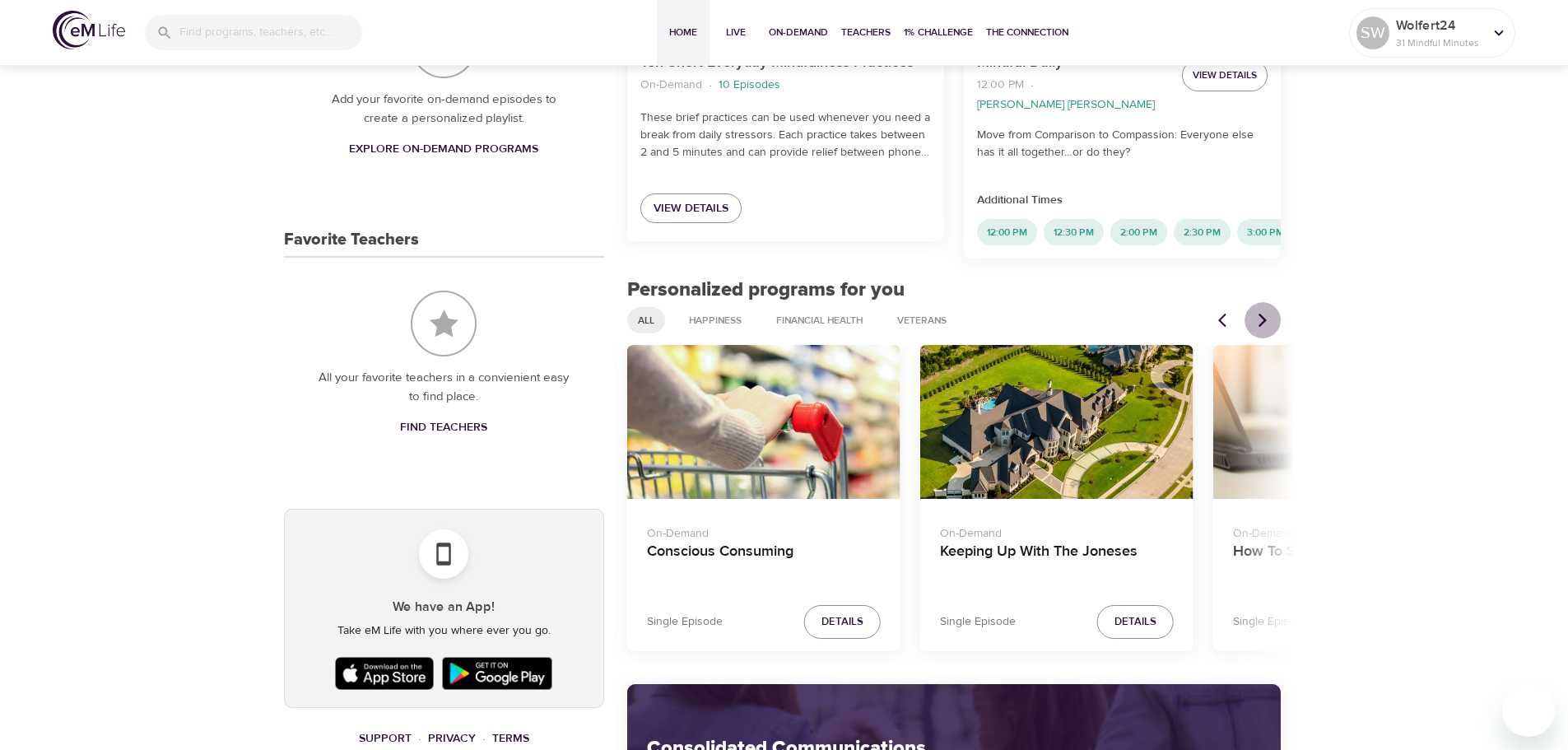
click at [1262, 314] on icon "Next items" at bounding box center [1262, 321] width 8 height 14
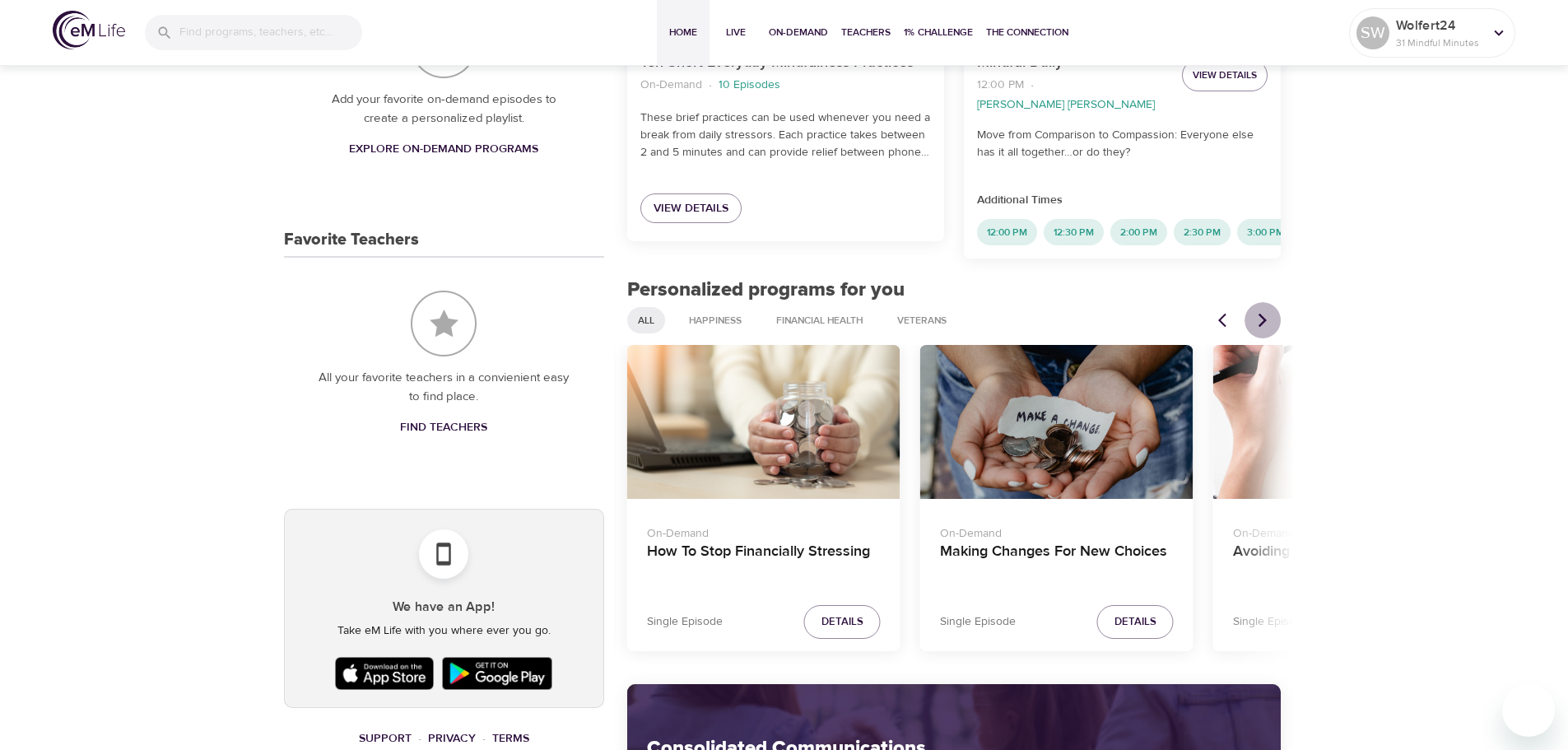
click at [1262, 314] on icon "Next items" at bounding box center [1262, 321] width 8 height 14
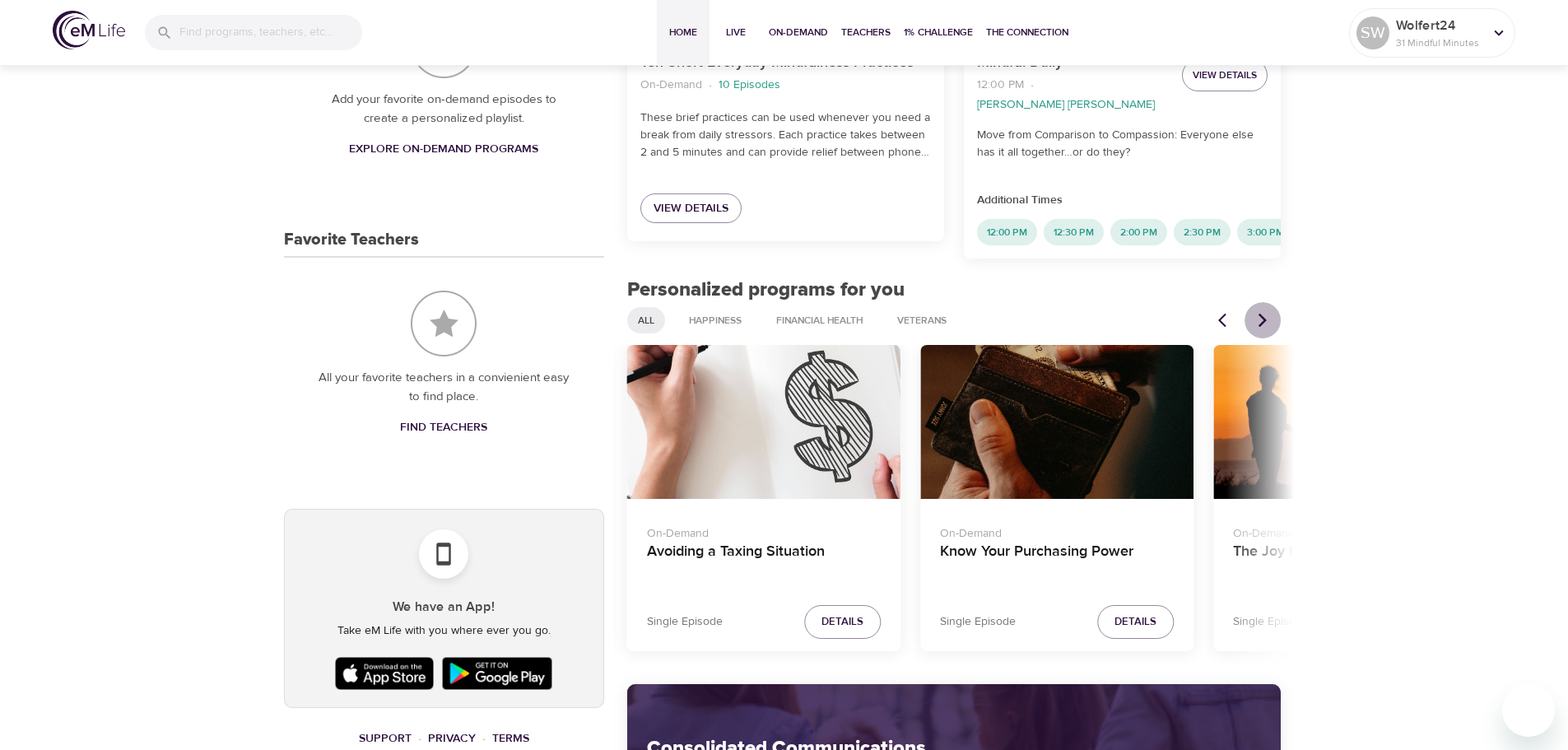
click at [1262, 314] on icon "Next items" at bounding box center [1262, 321] width 8 height 14
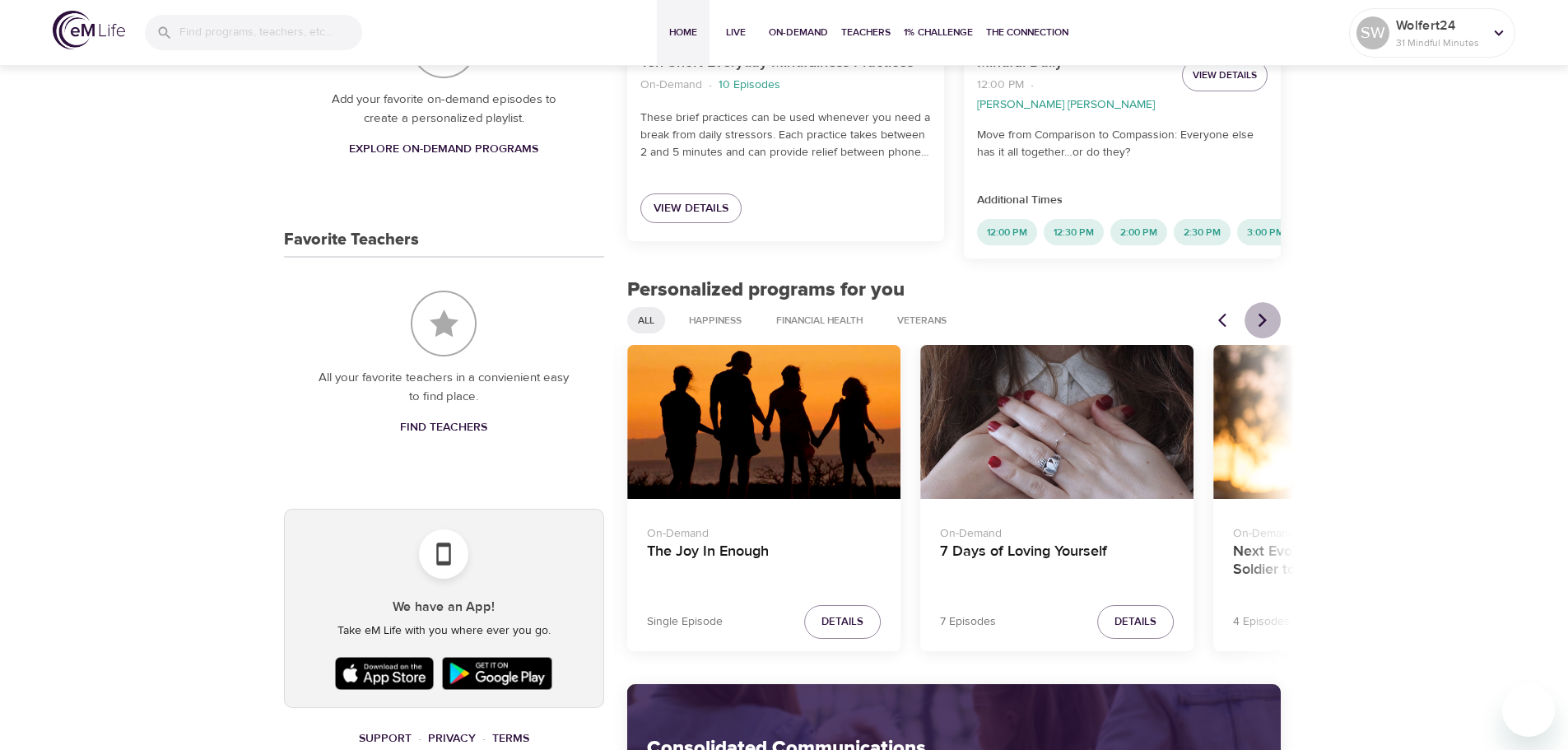
click at [1261, 314] on icon "Next items" at bounding box center [1262, 321] width 8 height 14
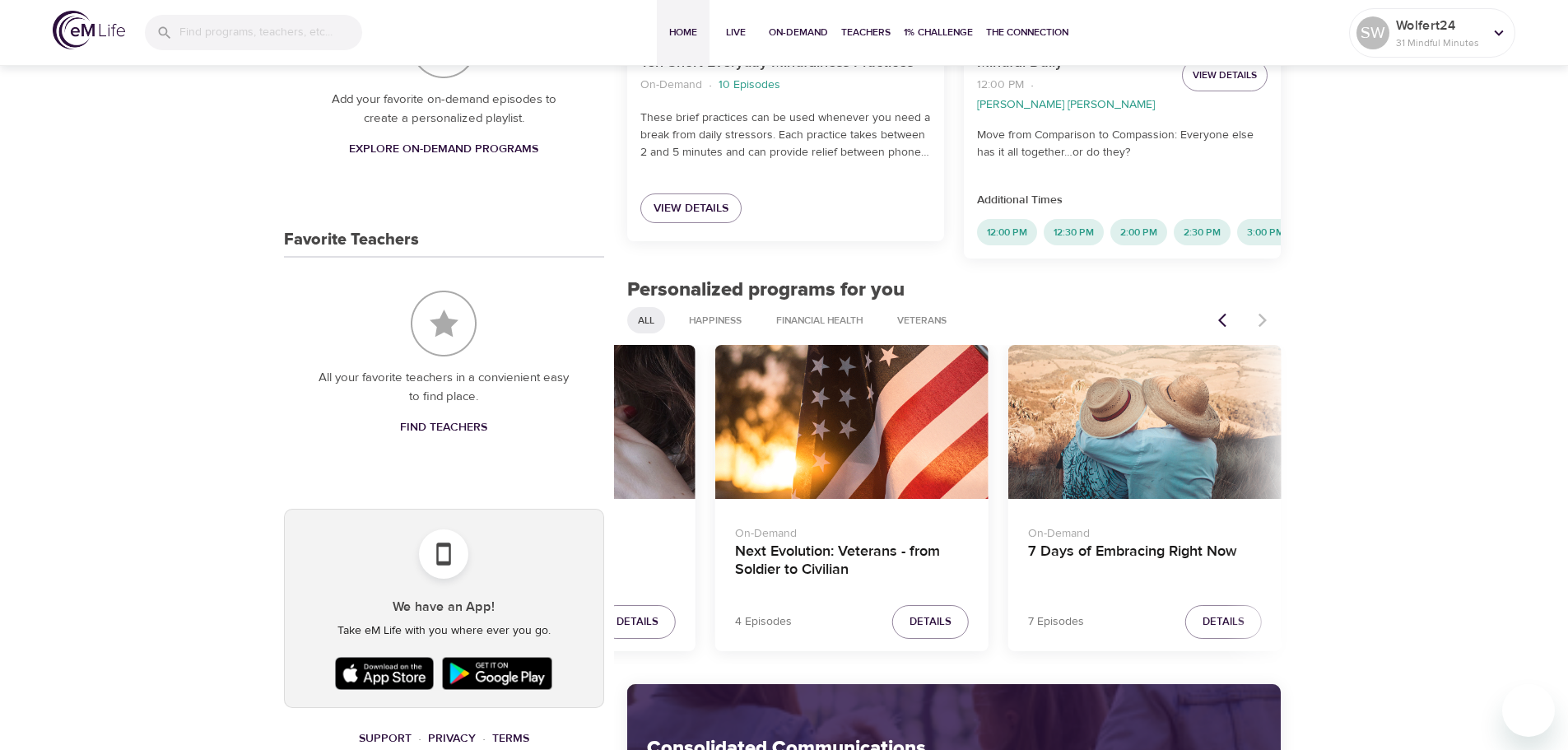
click at [1261, 309] on div at bounding box center [1245, 320] width 73 height 36
click at [1222, 315] on icon "Previous items" at bounding box center [1226, 320] width 17 height 17
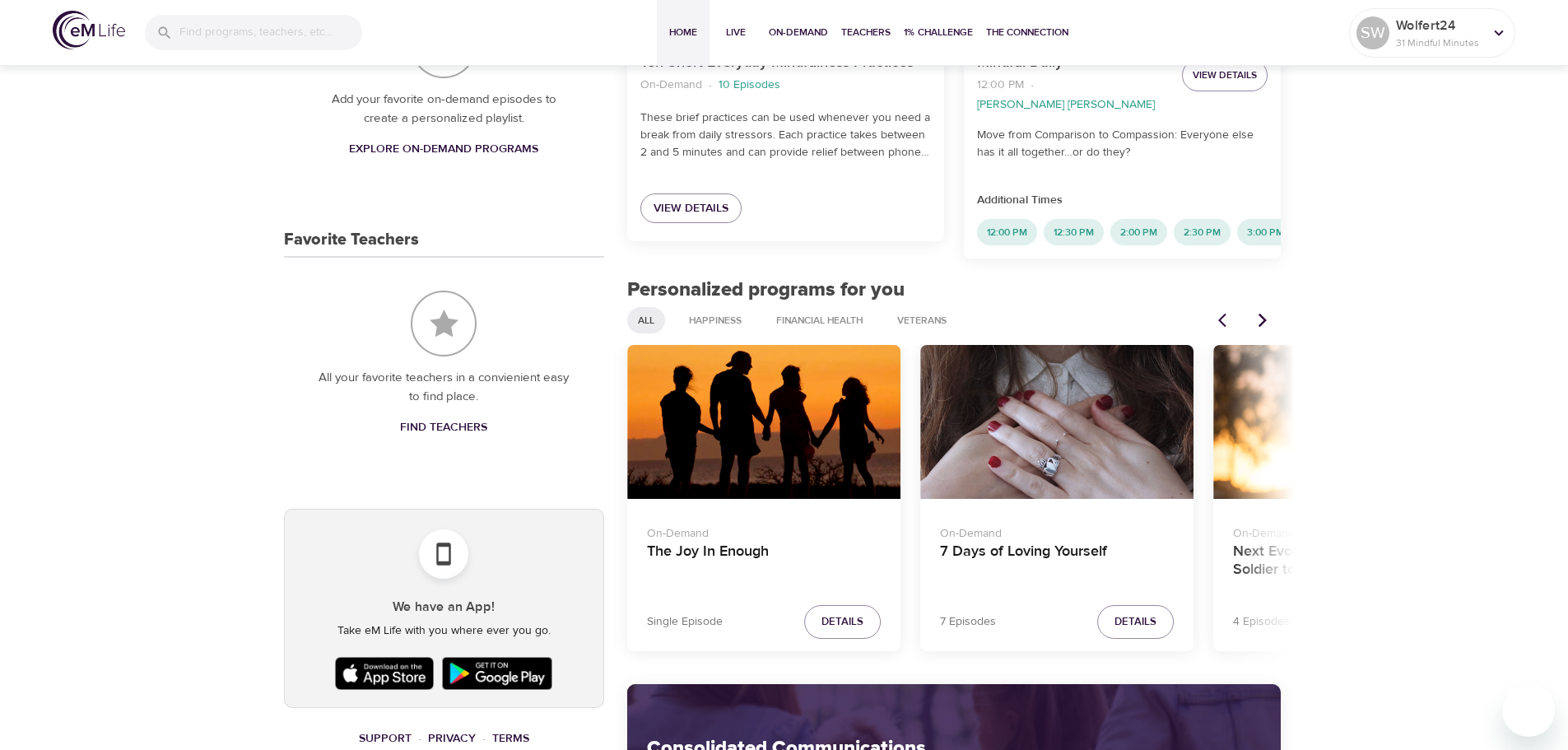
click at [1217, 315] on button "Previous items" at bounding box center [1226, 320] width 36 height 36
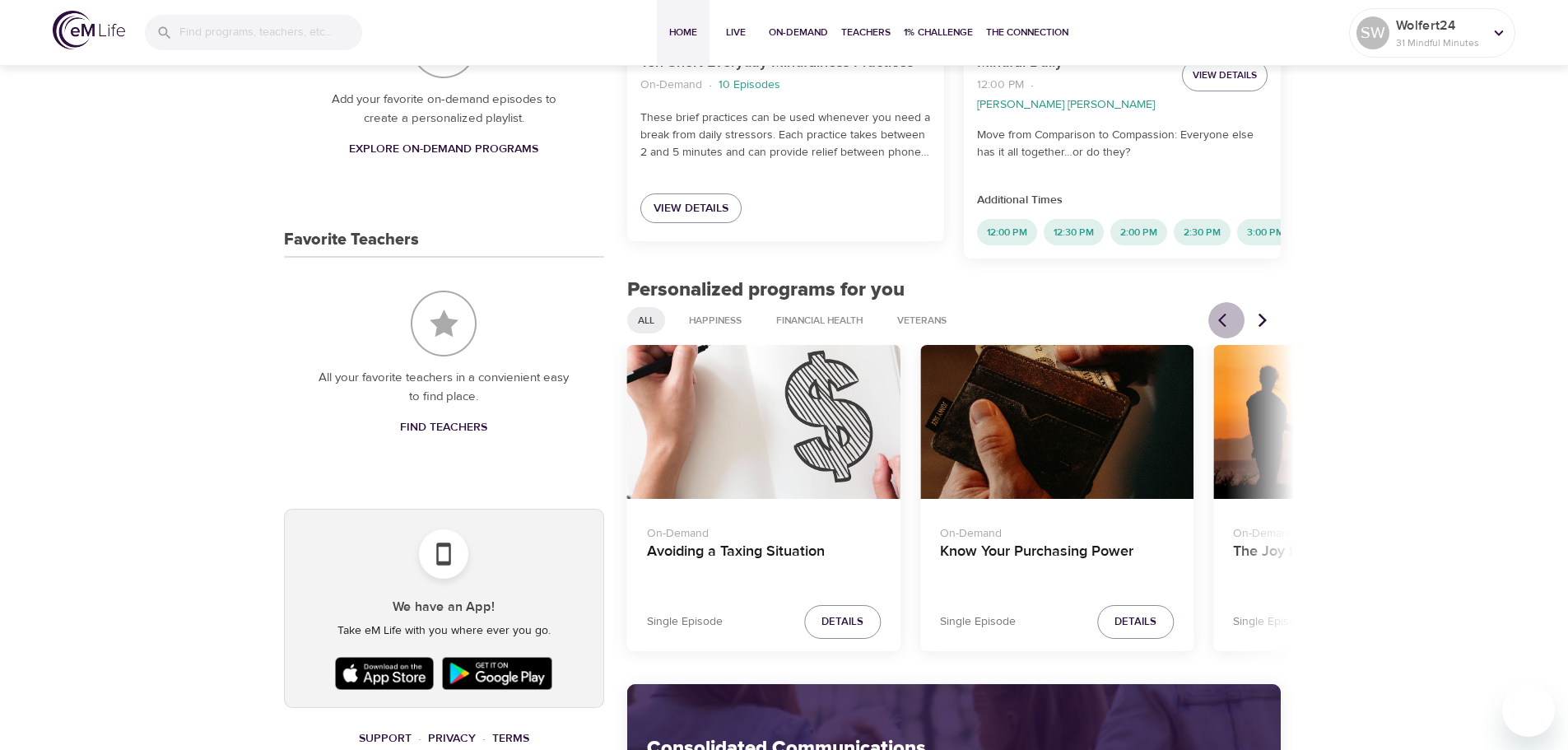
click at [1216, 314] on button "Previous items" at bounding box center [1226, 320] width 36 height 36
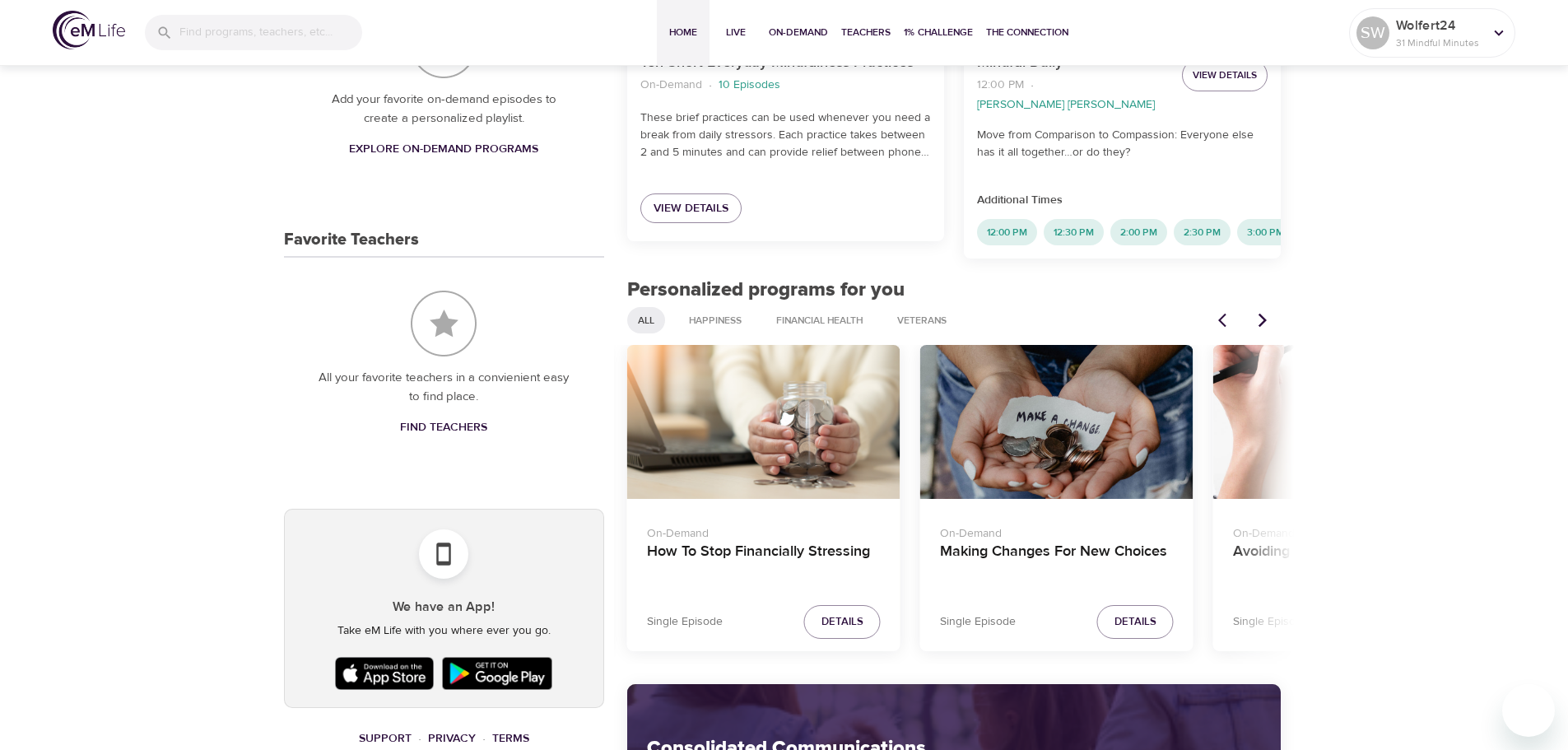
click at [1222, 312] on icon "Previous items" at bounding box center [1226, 320] width 17 height 17
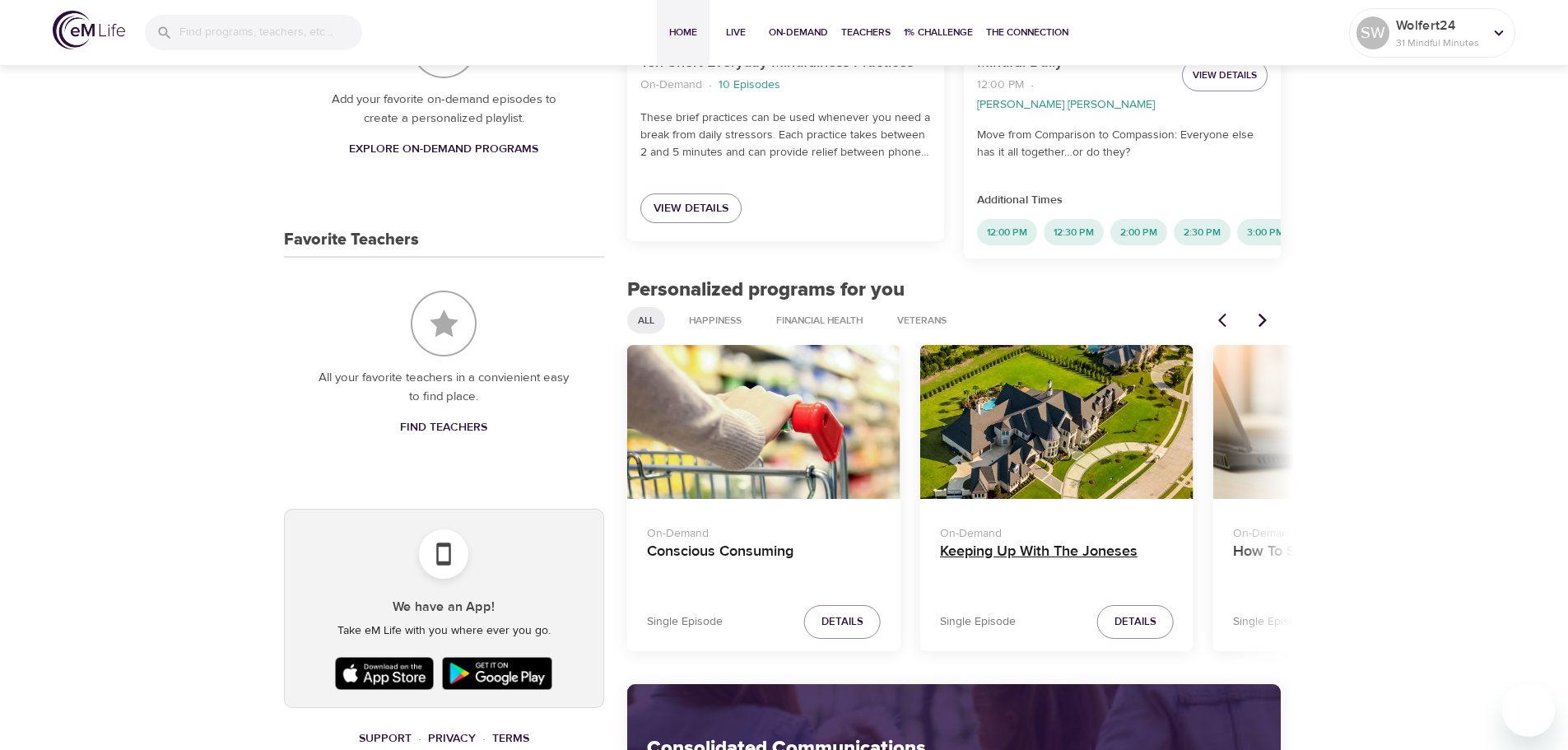
click at [1041, 546] on h4 "Keeping Up With The Joneses" at bounding box center [1056, 562] width 234 height 39
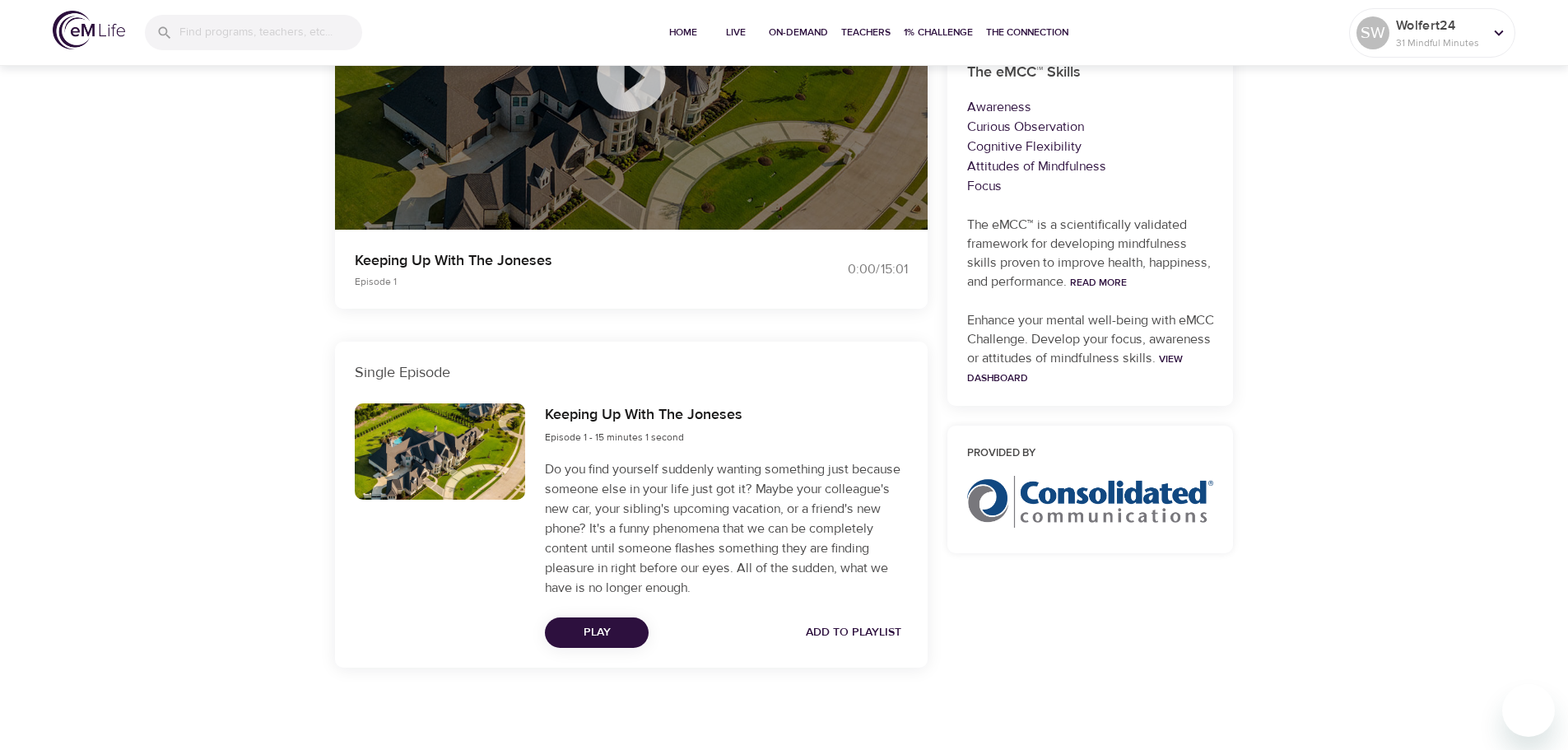
scroll to position [386, 0]
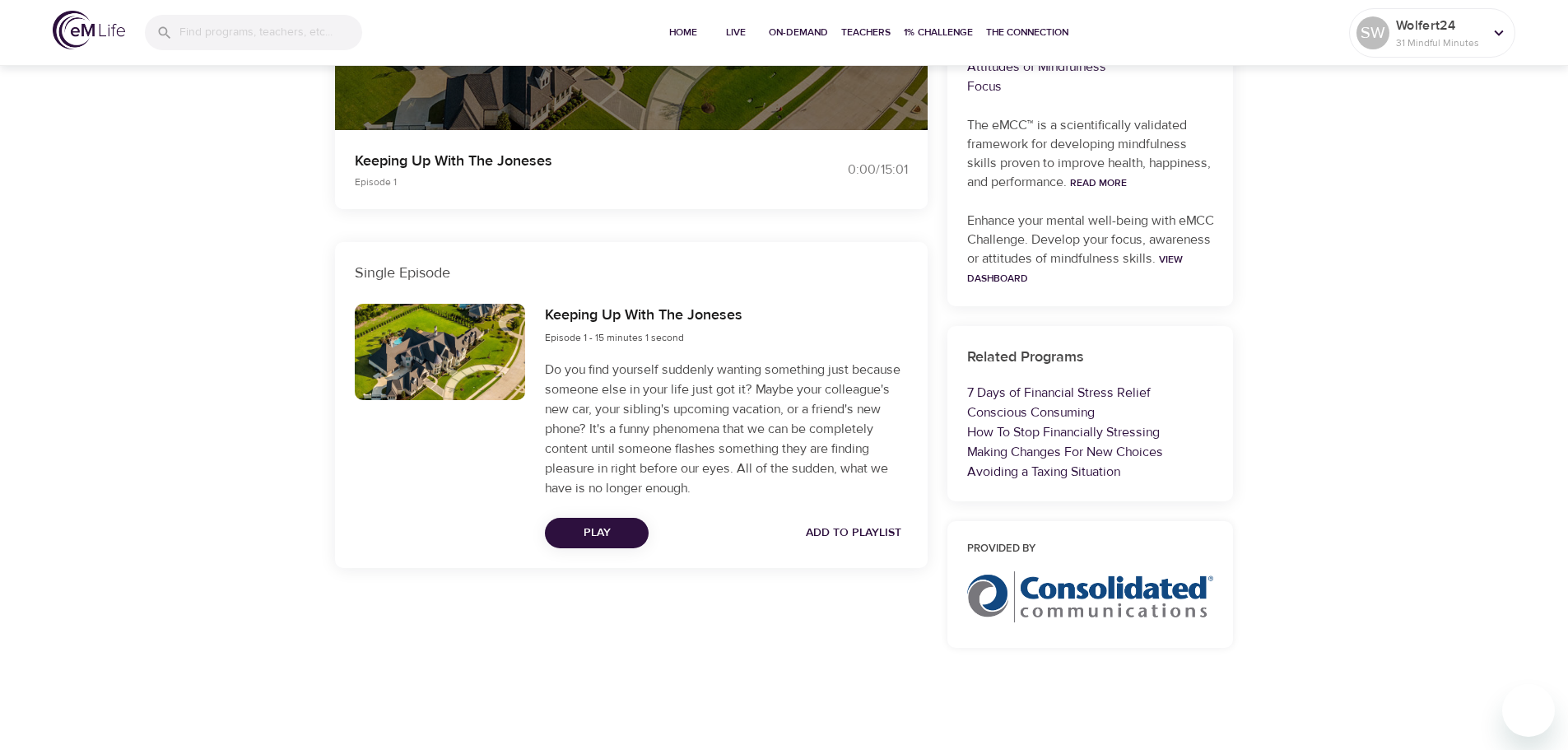
click at [599, 528] on span "Play" at bounding box center [596, 532] width 77 height 20
